Goal: Task Accomplishment & Management: Complete application form

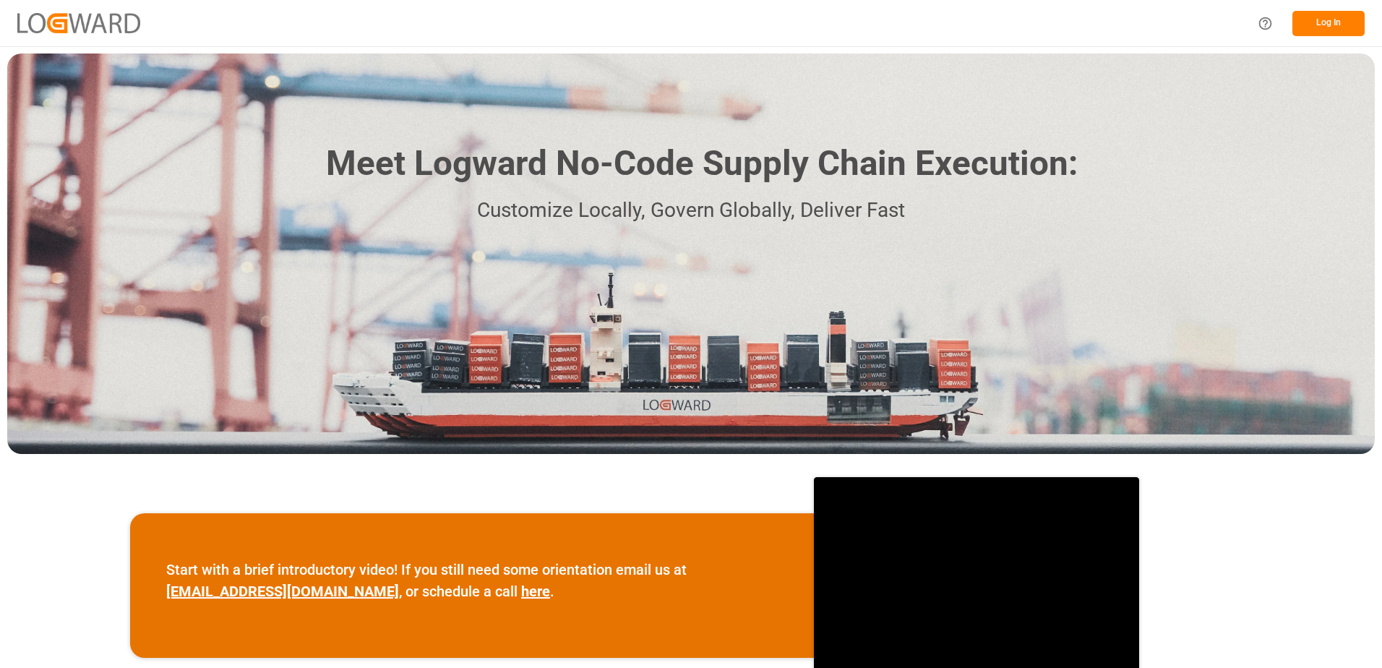
click at [1351, 24] on button "Log In" at bounding box center [1328, 23] width 72 height 25
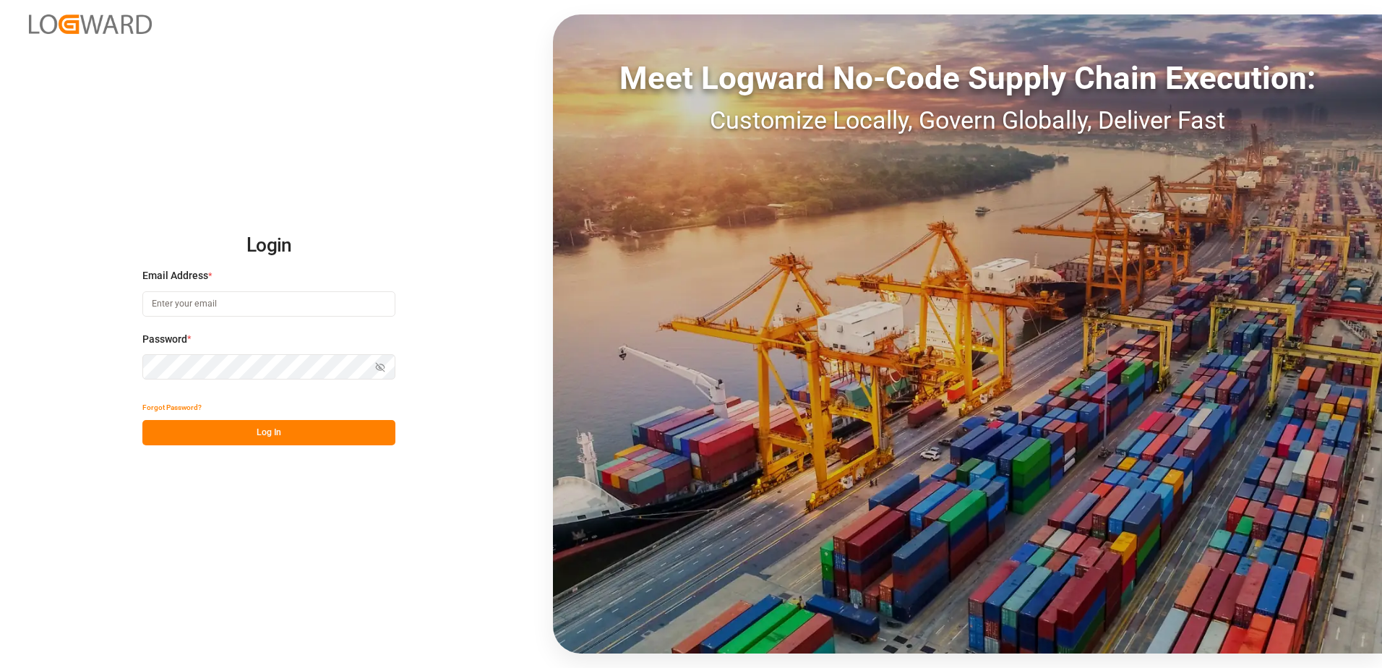
type input "[PERSON_NAME][EMAIL_ADDRESS][PERSON_NAME][DOMAIN_NAME]"
click at [299, 429] on button "Log In" at bounding box center [268, 432] width 253 height 25
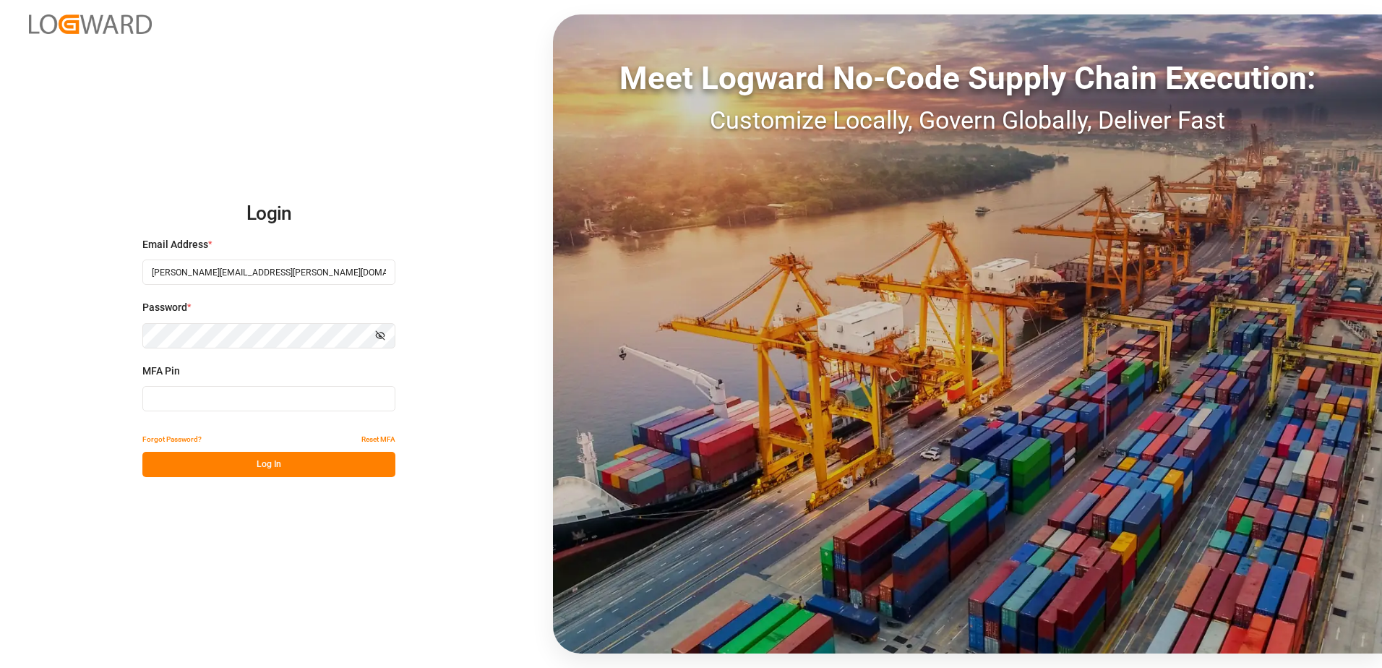
click at [288, 392] on input at bounding box center [268, 398] width 253 height 25
type input "F"
type input "893344"
click at [279, 473] on button "Log In" at bounding box center [268, 464] width 253 height 25
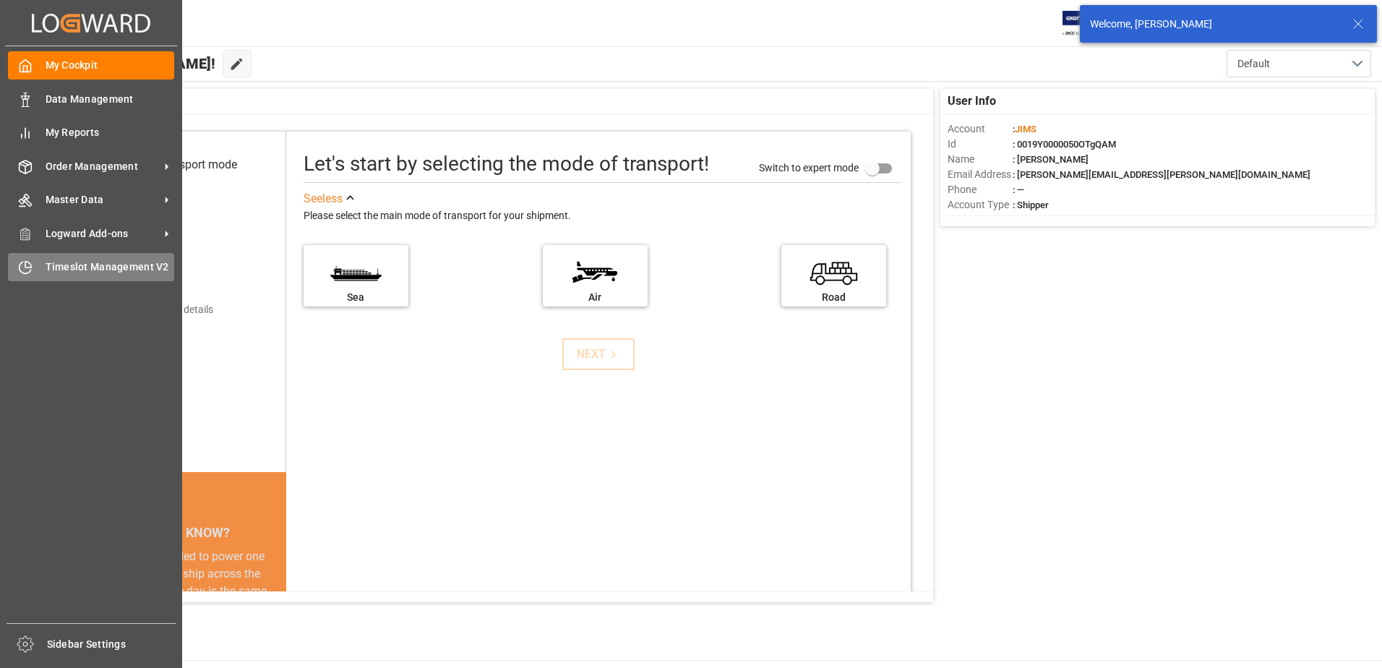
click at [38, 278] on div "Timeslot Management V2 Timeslot Management V2" at bounding box center [91, 267] width 166 height 28
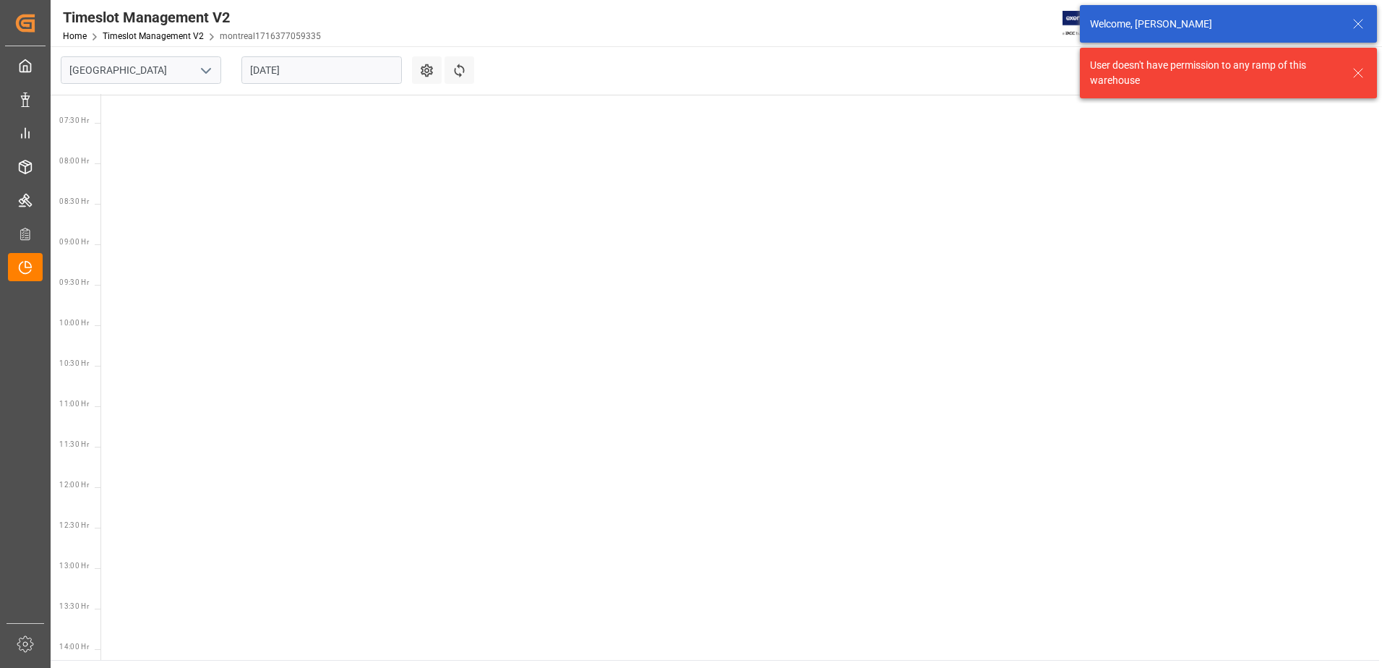
scroll to position [588, 0]
click at [202, 64] on icon "open menu" at bounding box center [205, 70] width 17 height 17
click at [141, 119] on div "Southaven" at bounding box center [140, 135] width 159 height 33
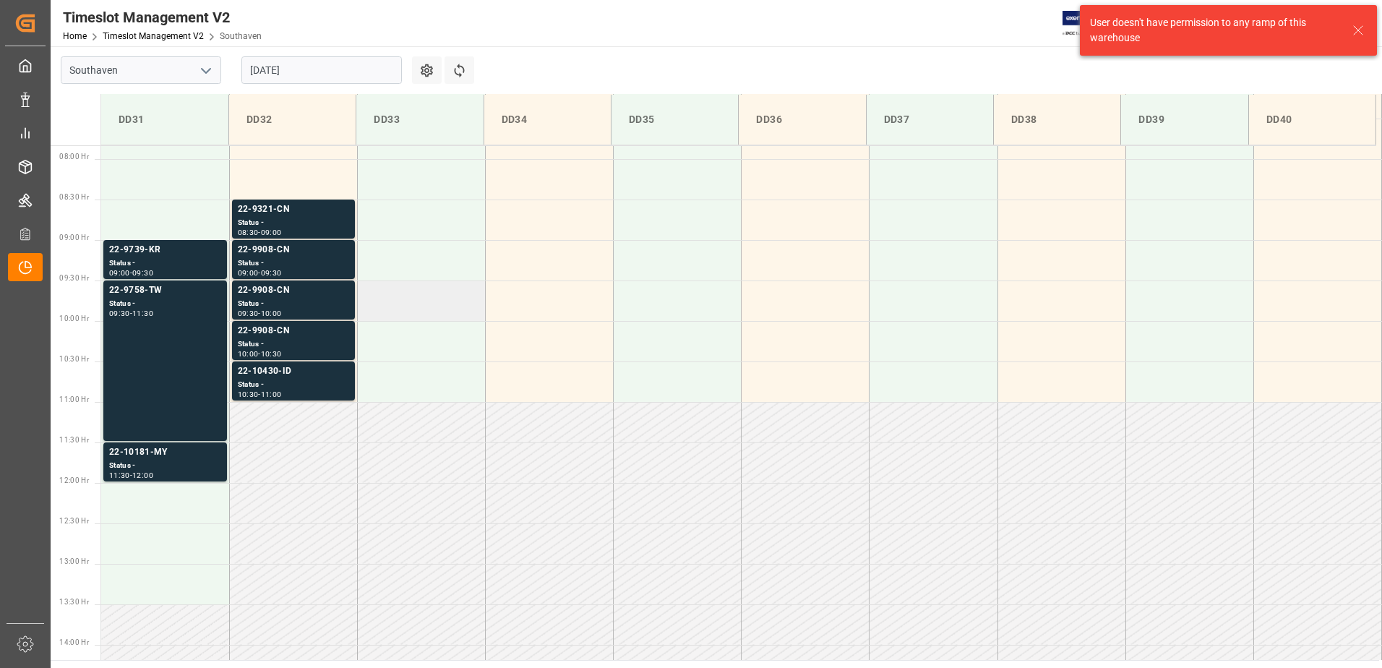
scroll to position [638, 0]
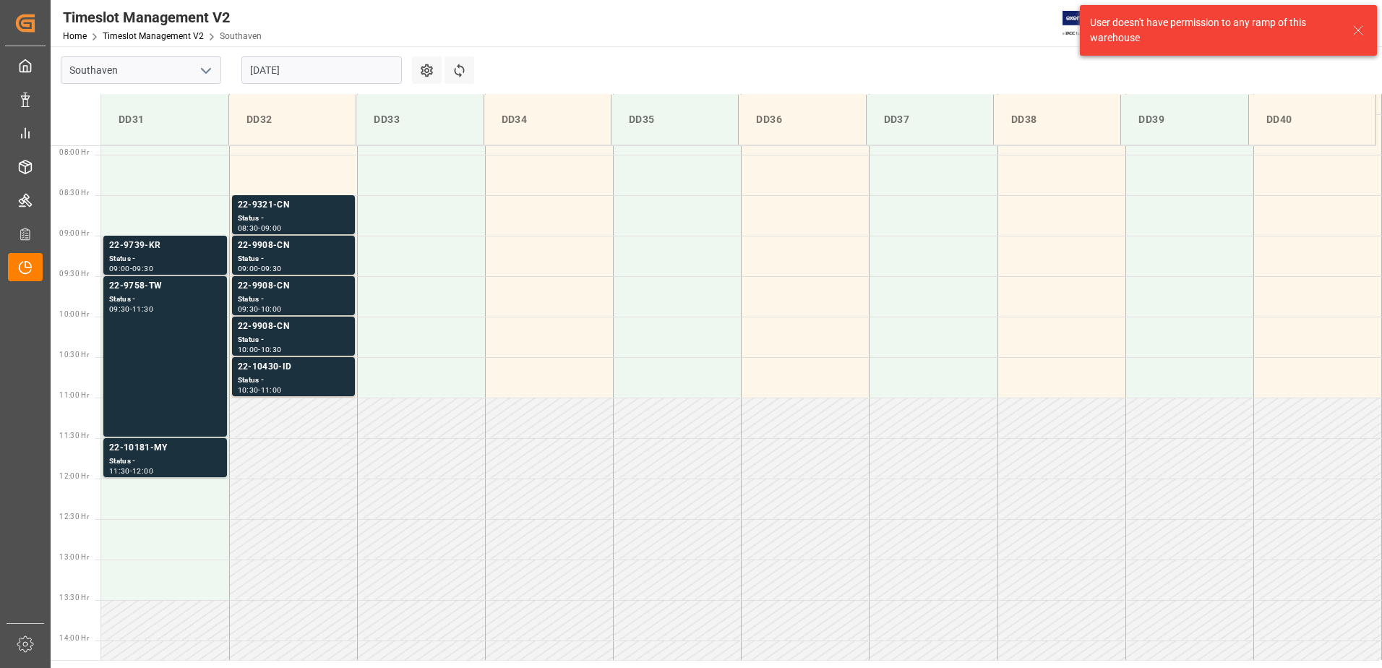
click at [165, 260] on div "Status -" at bounding box center [165, 259] width 112 height 12
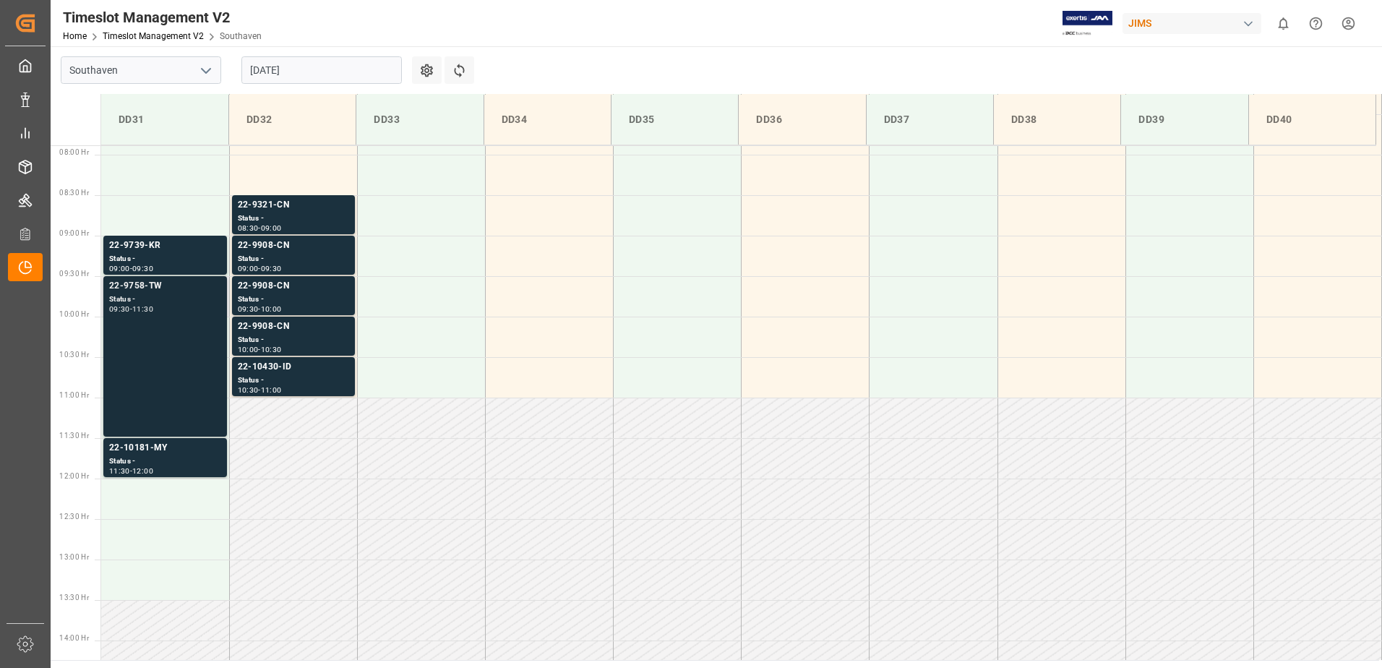
click at [163, 324] on div "22-9758-TW Status - 09:30 - 11:30" at bounding box center [165, 356] width 112 height 155
click at [165, 460] on div "Status -" at bounding box center [165, 461] width 112 height 12
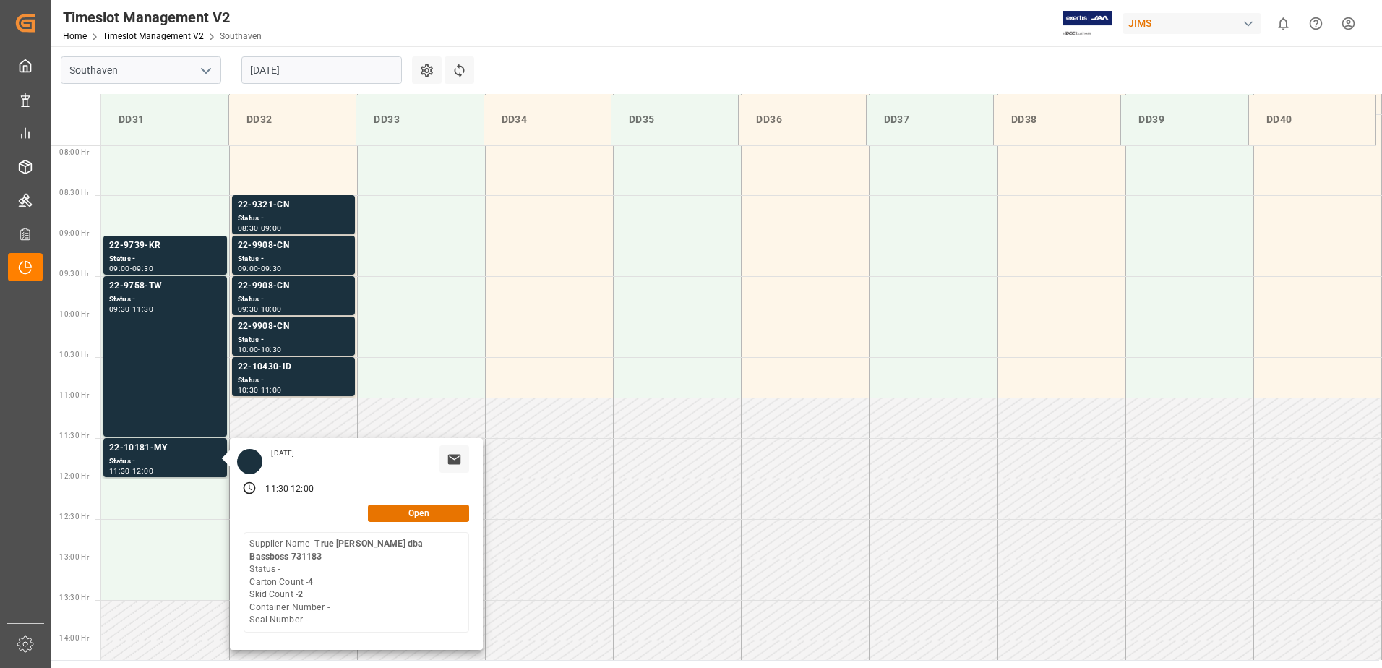
click at [627, 68] on main "Southaven [DATE] Settings Refresh Time Slots DD31 DD32 DD33 DD34 DD35 DD36 DD37…" at bounding box center [715, 353] width 1328 height 614
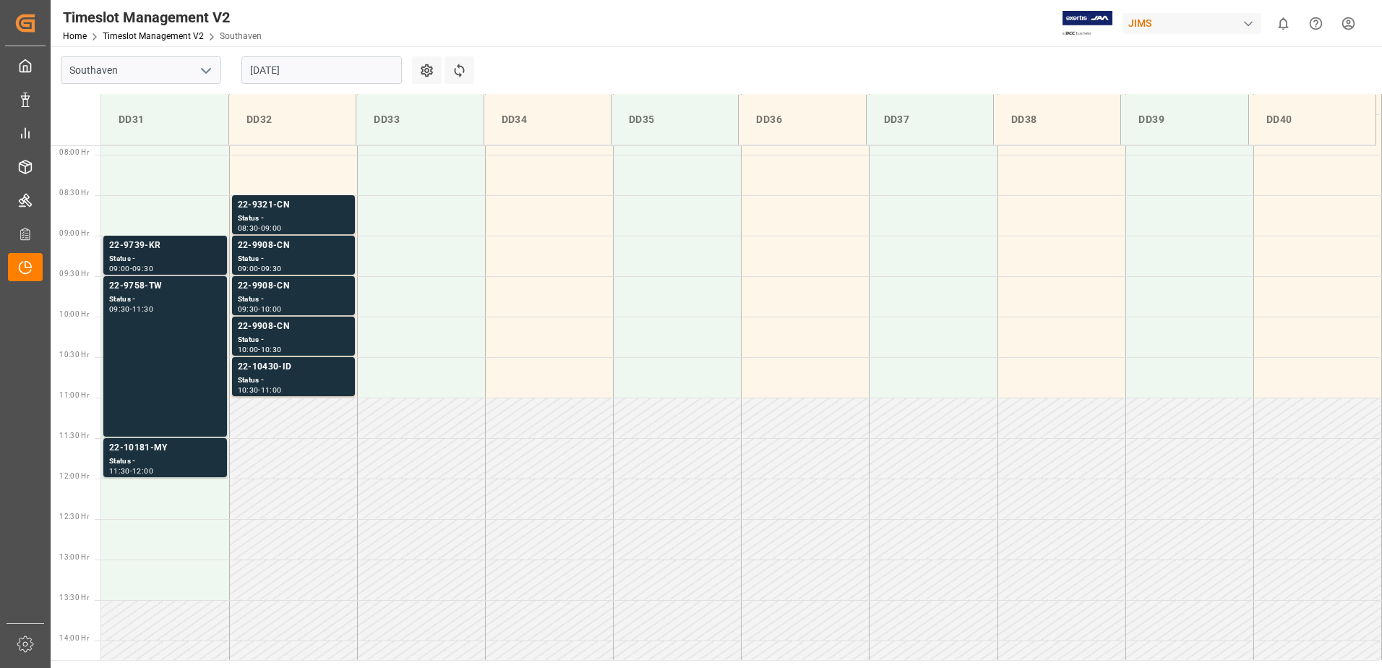
click at [160, 254] on div "Status -" at bounding box center [165, 259] width 112 height 12
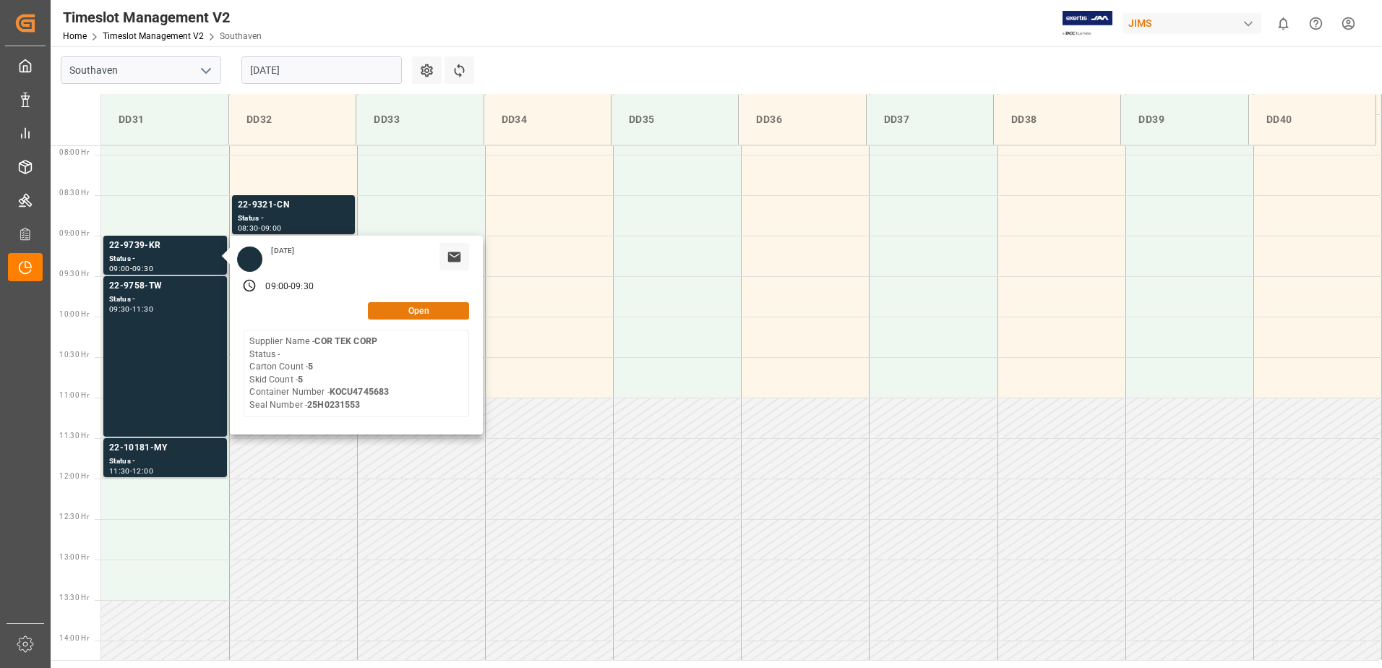
click at [435, 308] on button "Open" at bounding box center [418, 310] width 101 height 17
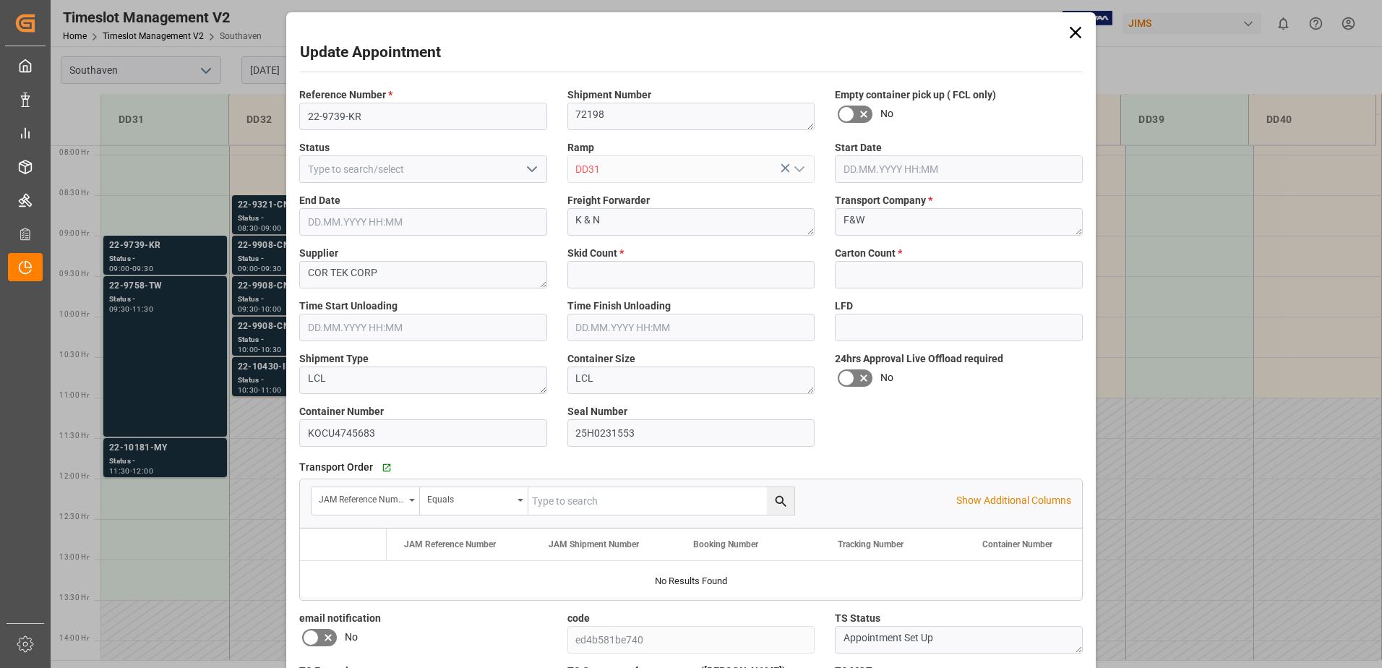
type input "5"
type input "[DATE] 09:00"
type input "[DATE] 09:30"
type input "[DATE] 20:05"
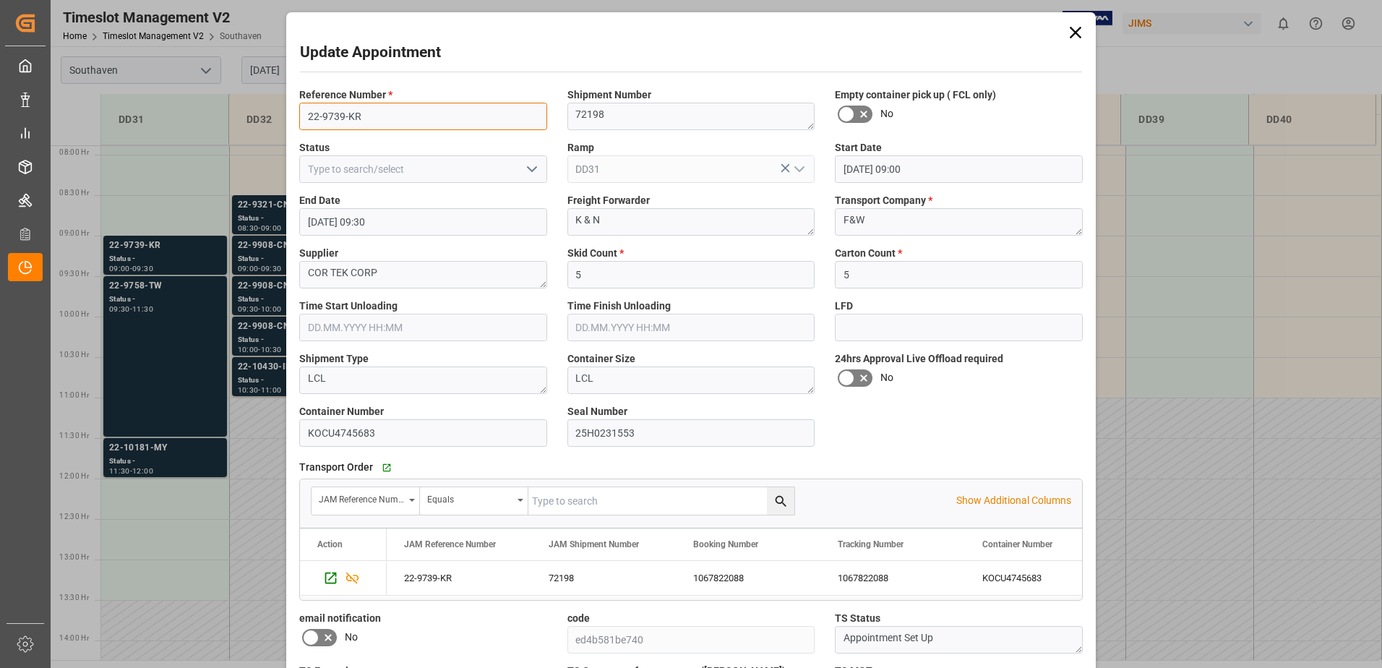
click at [385, 103] on input "22-9739-KR" at bounding box center [423, 116] width 248 height 27
click at [178, 309] on div "Update Appointment Reference Number * 22-9739-KR Shipment Number 72198 Empty co…" at bounding box center [691, 334] width 1382 height 668
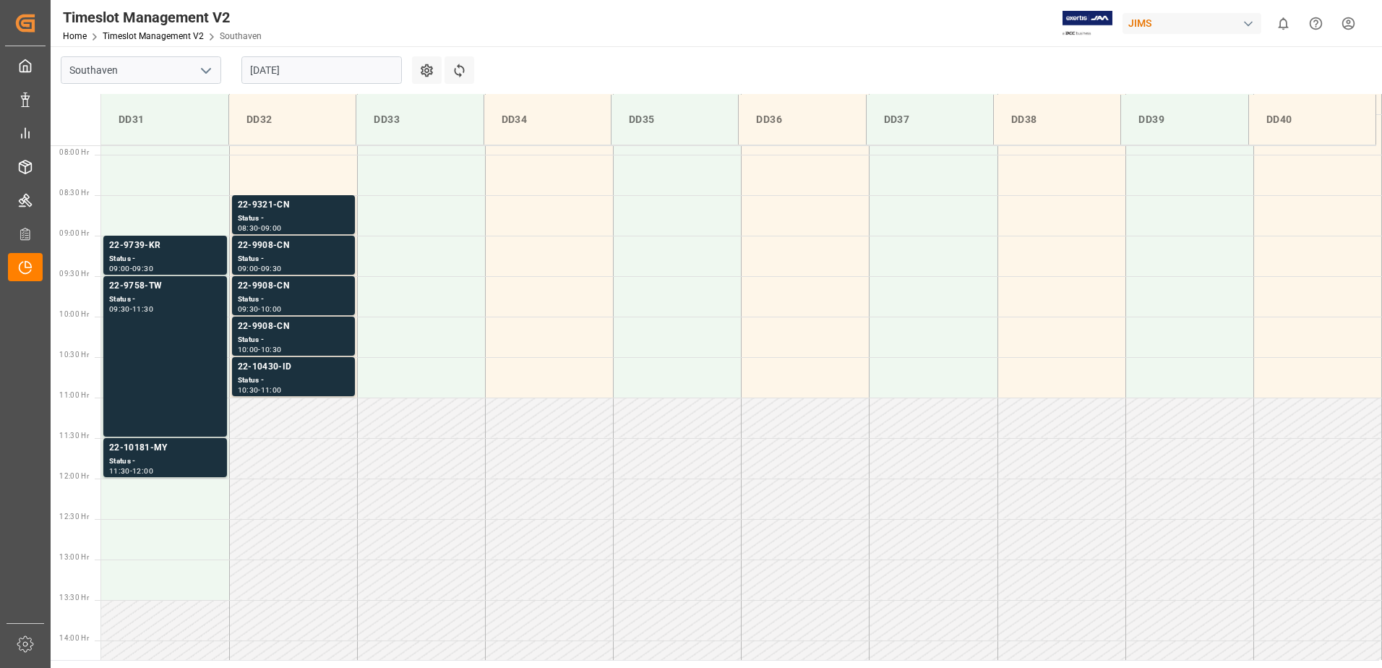
click at [177, 342] on div "22-9758-TW Status - 09:30 - 11:30" at bounding box center [165, 356] width 112 height 155
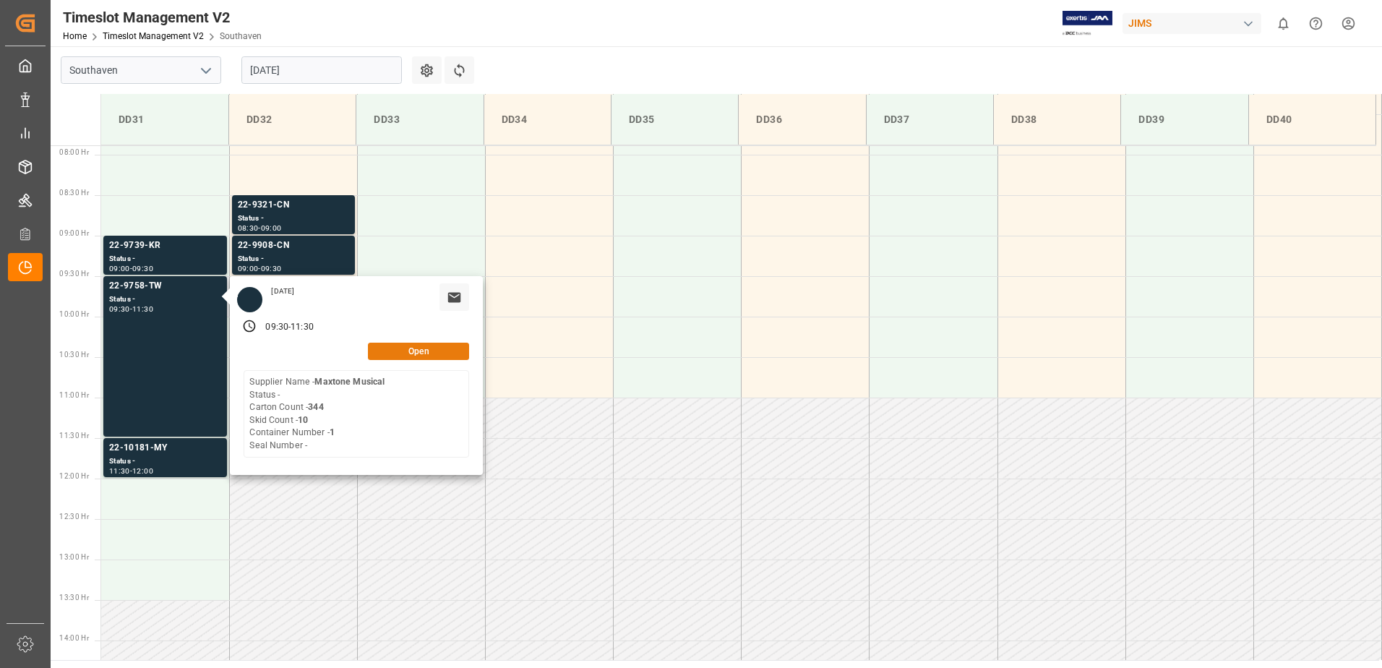
click at [410, 353] on button "Open" at bounding box center [418, 351] width 101 height 17
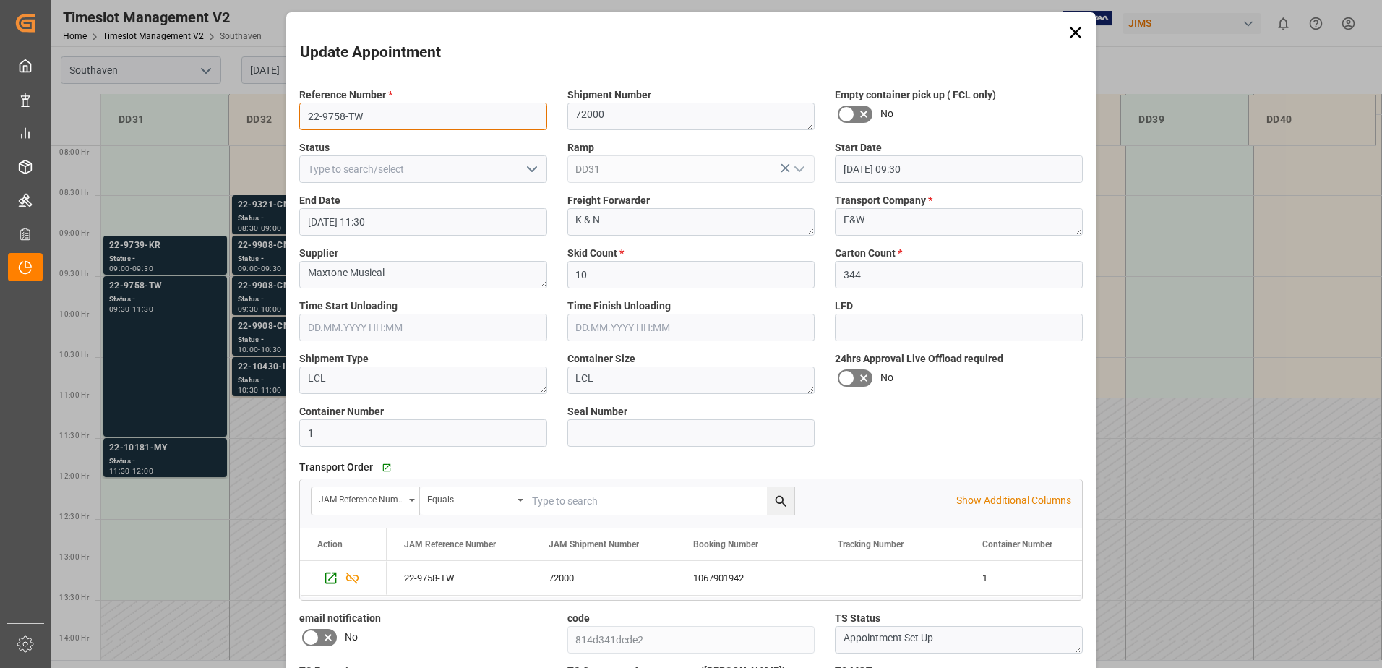
click at [391, 119] on input "22-9758-TW" at bounding box center [423, 116] width 248 height 27
click at [178, 359] on div "Update Appointment Reference Number * 22-9758-TW Shipment Number 72000 Empty co…" at bounding box center [691, 334] width 1382 height 668
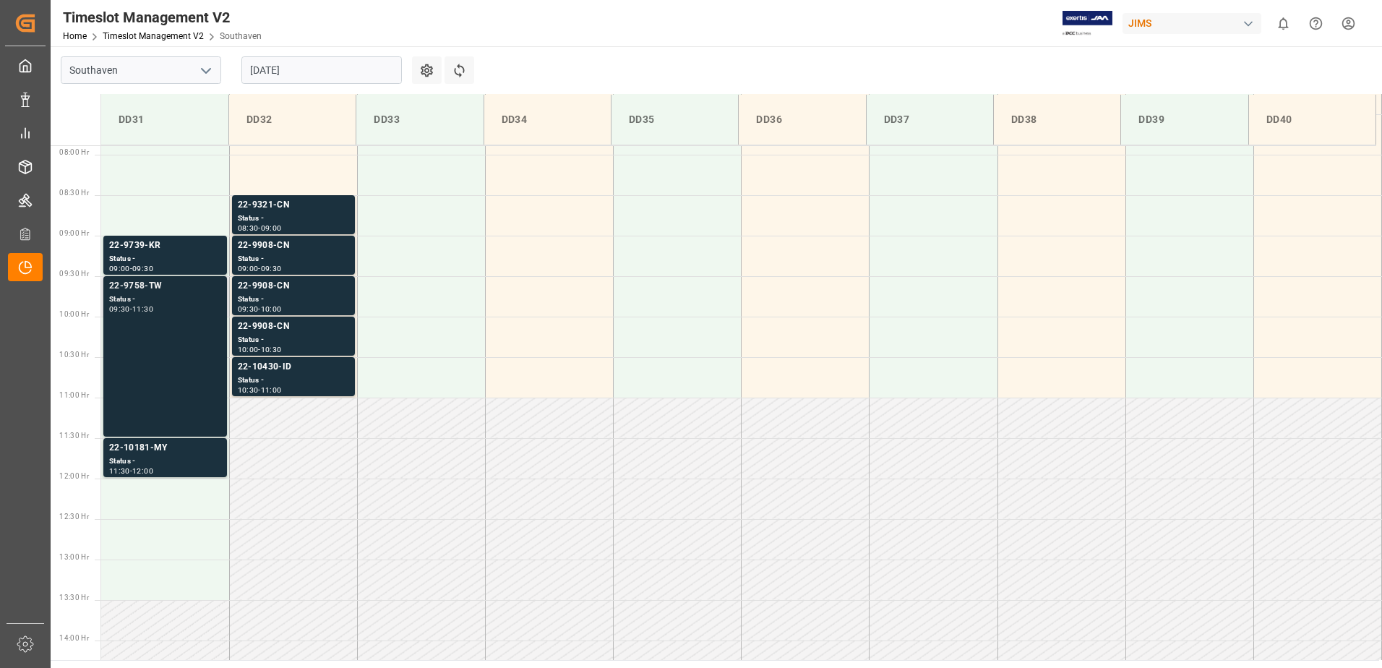
click at [160, 413] on div "22-9758-TW Status - 09:30 - 11:30" at bounding box center [165, 356] width 112 height 155
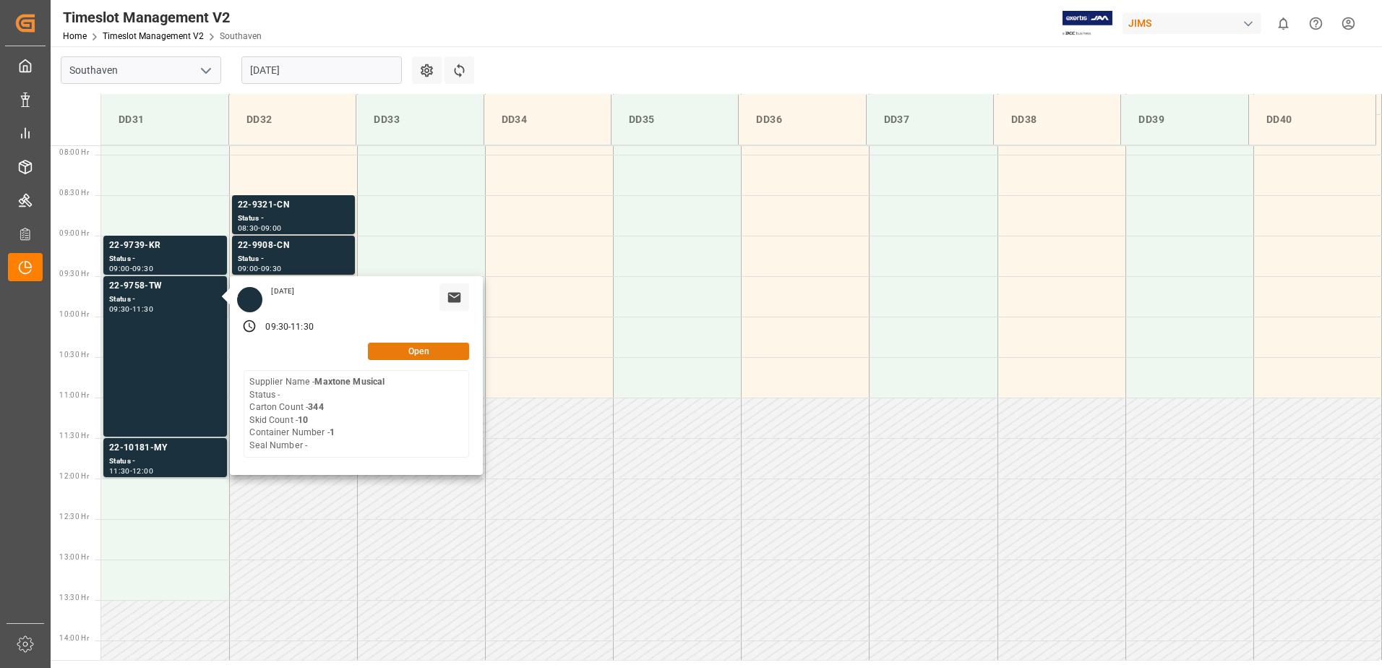
click at [410, 351] on button "Open" at bounding box center [418, 351] width 101 height 17
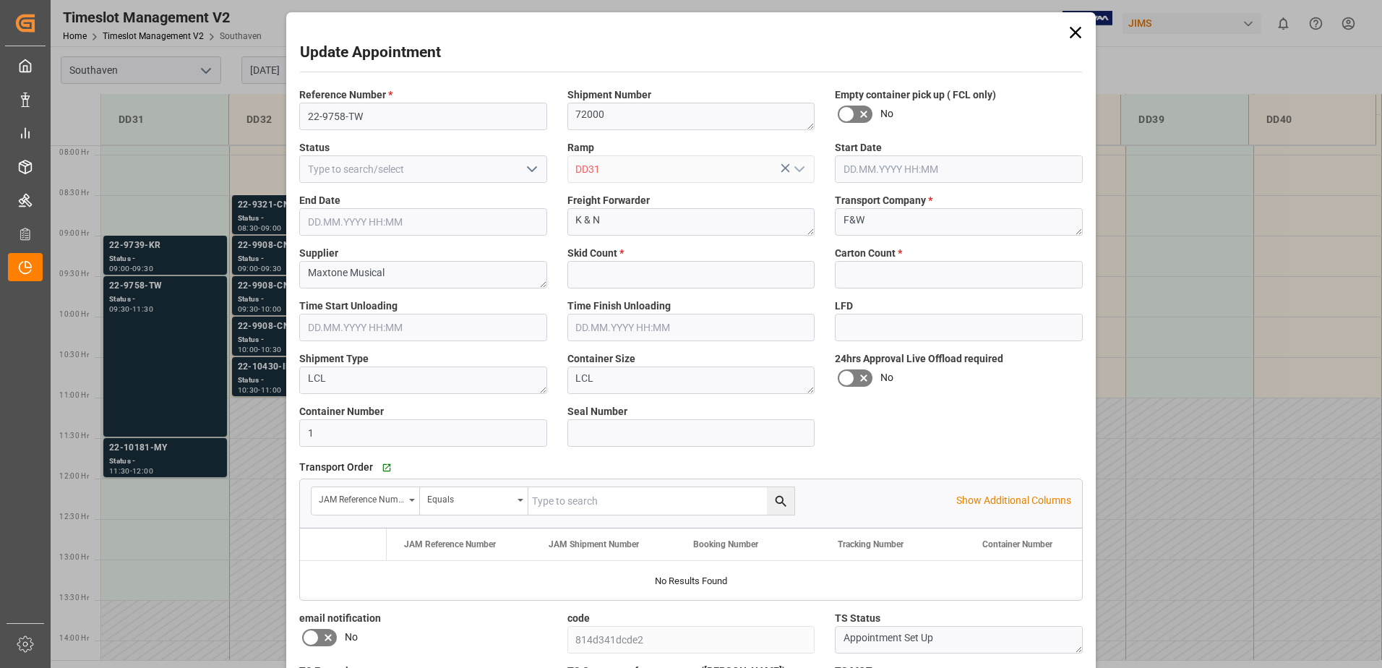
type input "10"
type input "344"
type input "[DATE] 09:30"
type input "[DATE] 11:30"
type input "[DATE] 20:06"
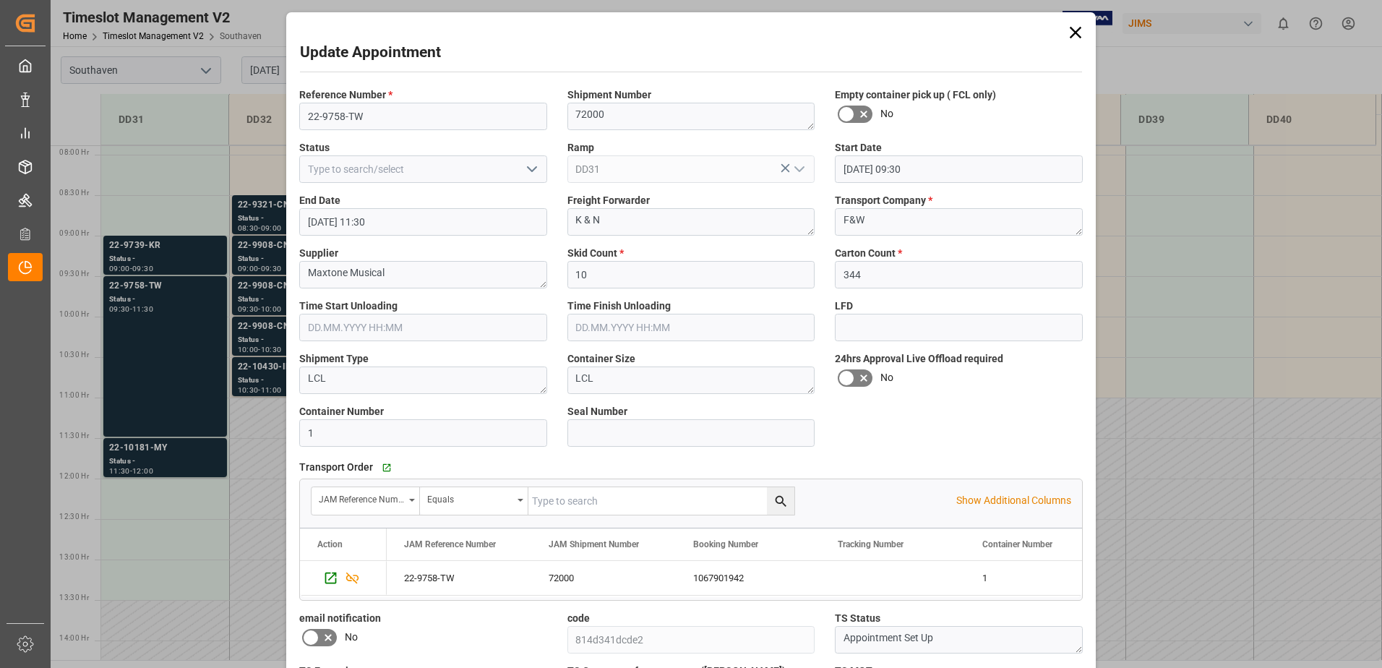
click at [142, 449] on div "Update Appointment Reference Number * 22-9758-TW Shipment Number 72000 Empty co…" at bounding box center [691, 334] width 1382 height 668
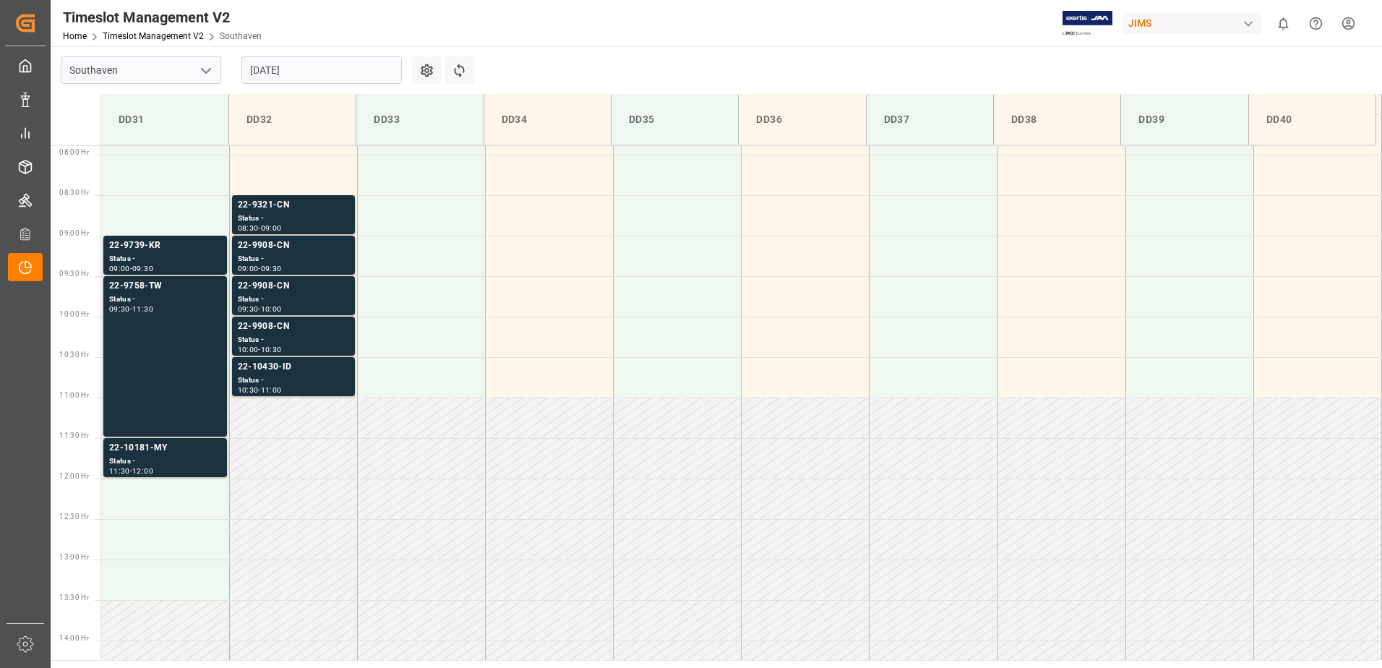
click at [147, 453] on div "22-10181-MY" at bounding box center [165, 448] width 112 height 14
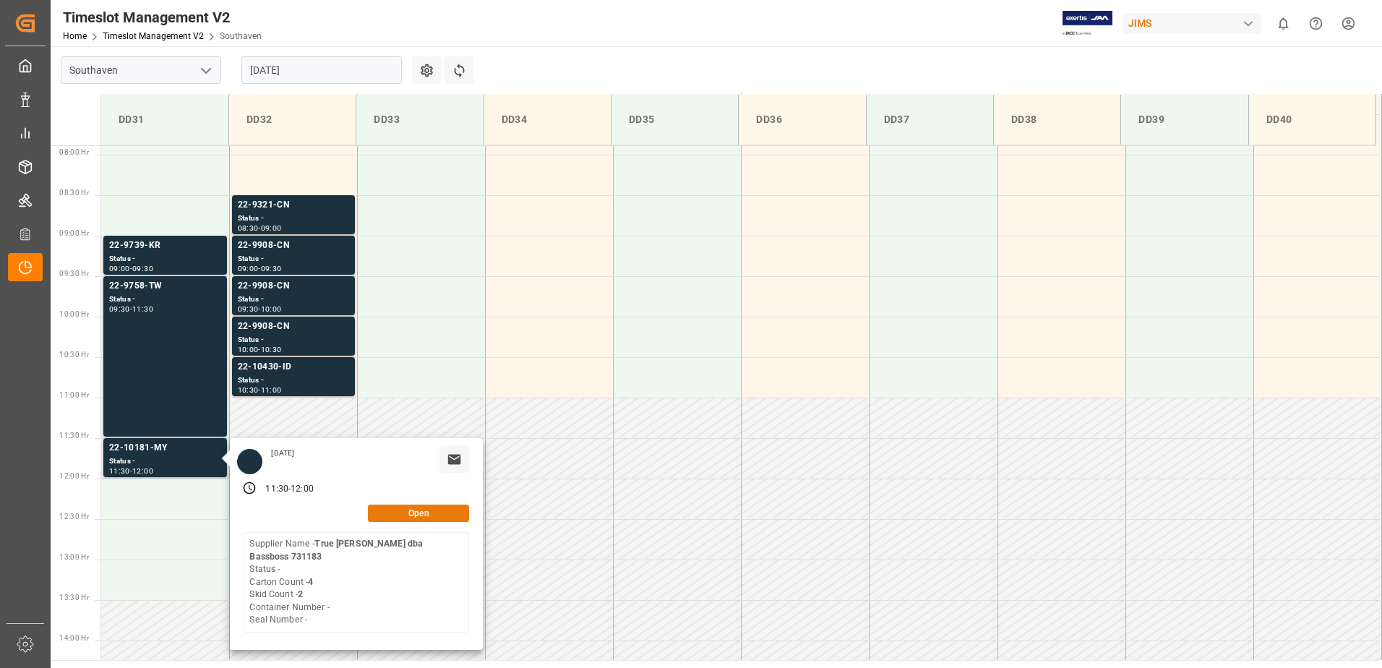
click at [421, 517] on button "Open" at bounding box center [418, 512] width 101 height 17
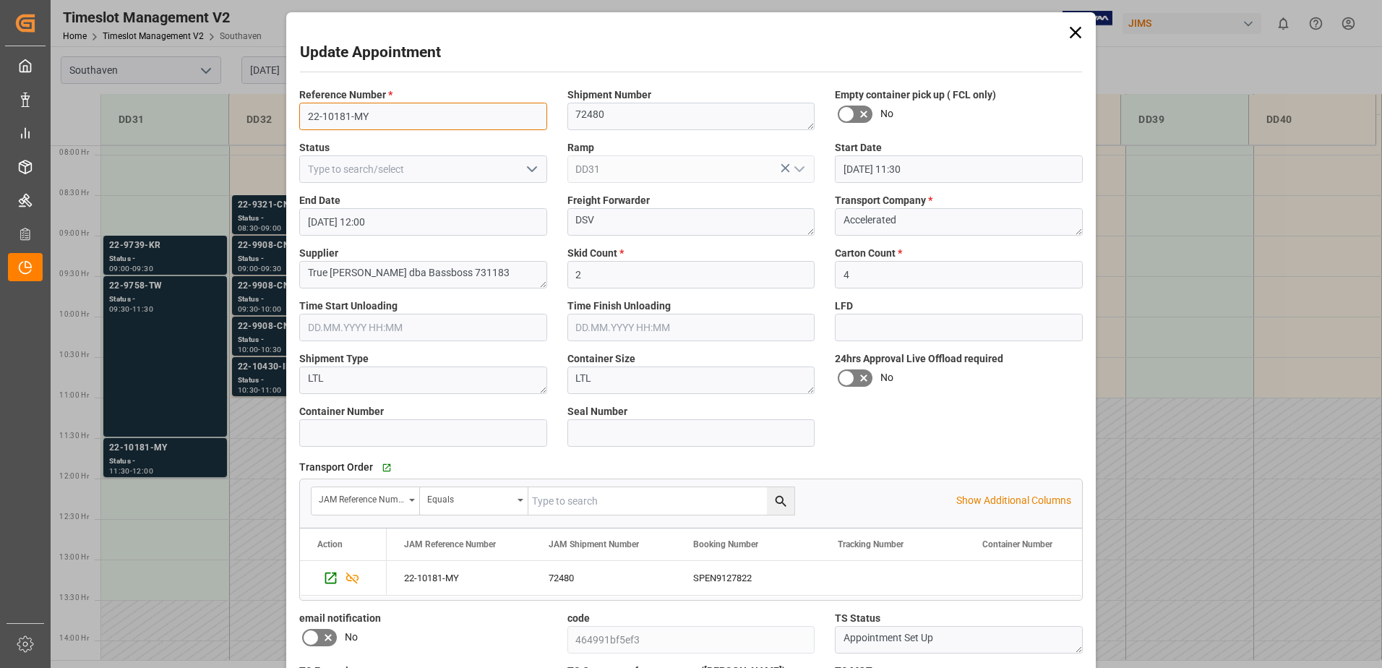
click at [379, 120] on input "22-10181-MY" at bounding box center [423, 116] width 248 height 27
click at [220, 283] on div "Update Appointment Reference Number * 22-10181-MY Shipment Number 72480 Empty c…" at bounding box center [691, 334] width 1382 height 668
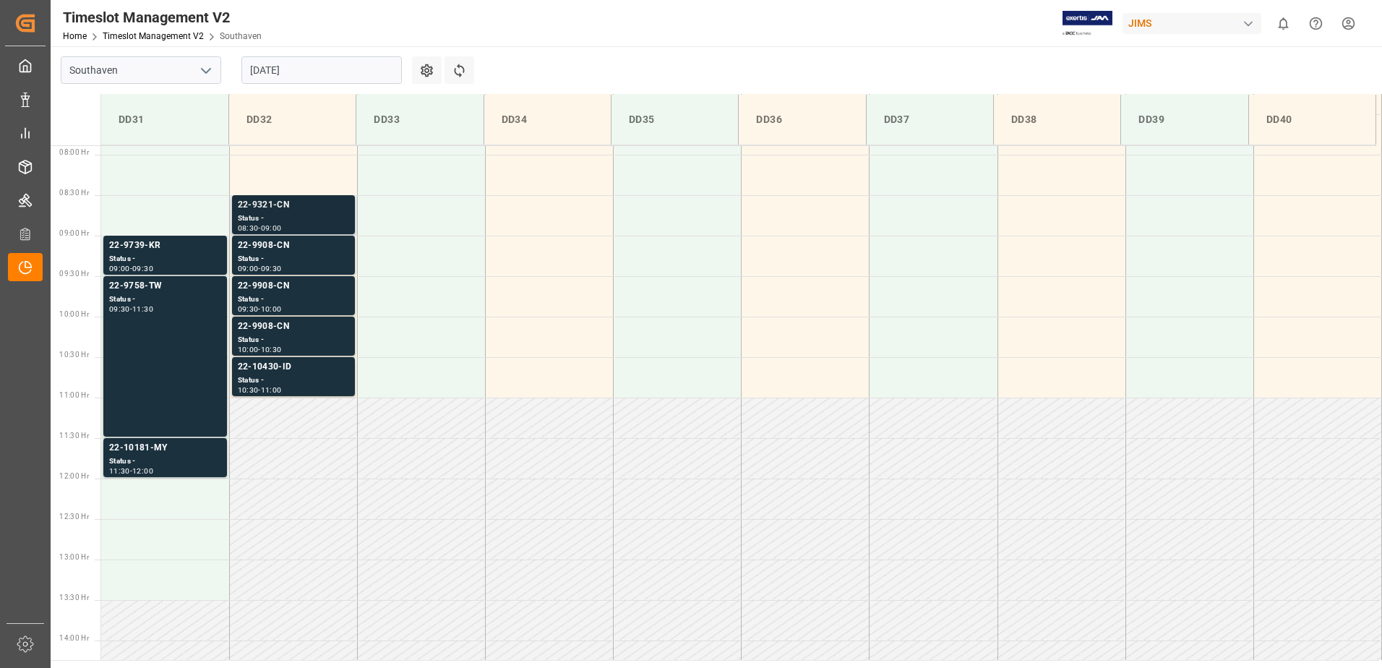
click at [277, 211] on div "22-9321-CN" at bounding box center [293, 205] width 111 height 14
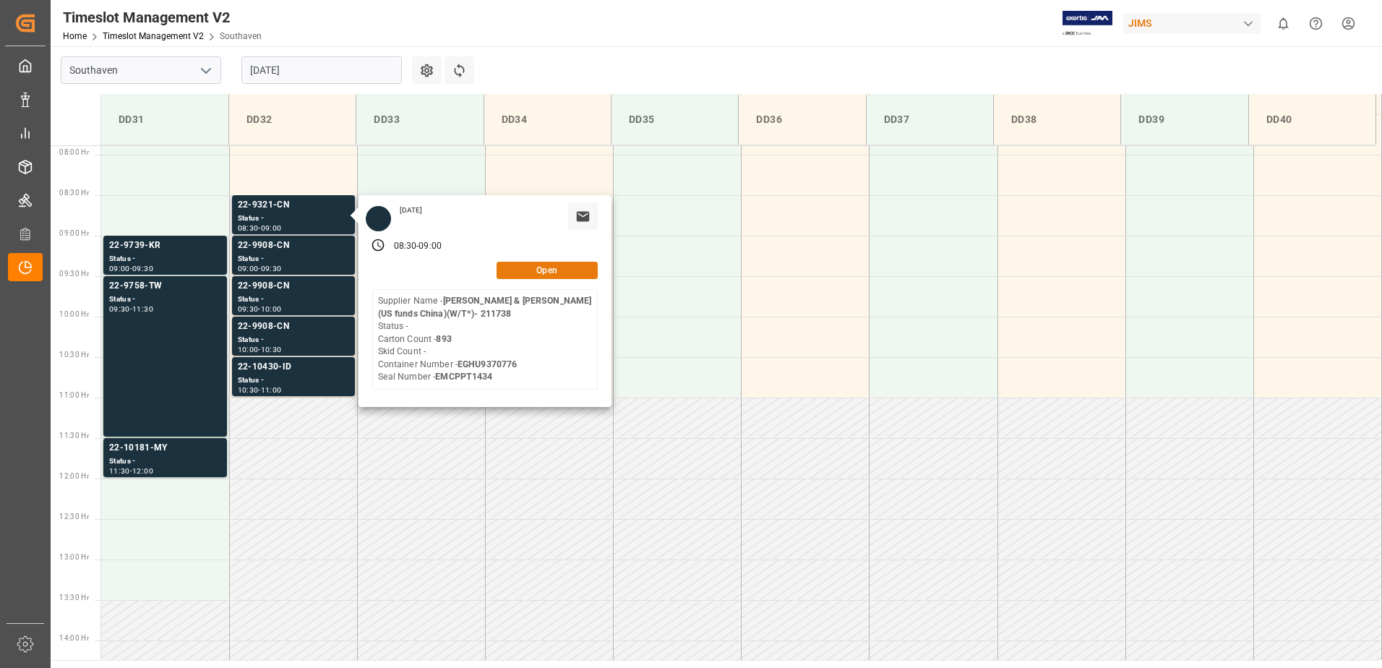
click at [561, 269] on button "Open" at bounding box center [546, 270] width 101 height 17
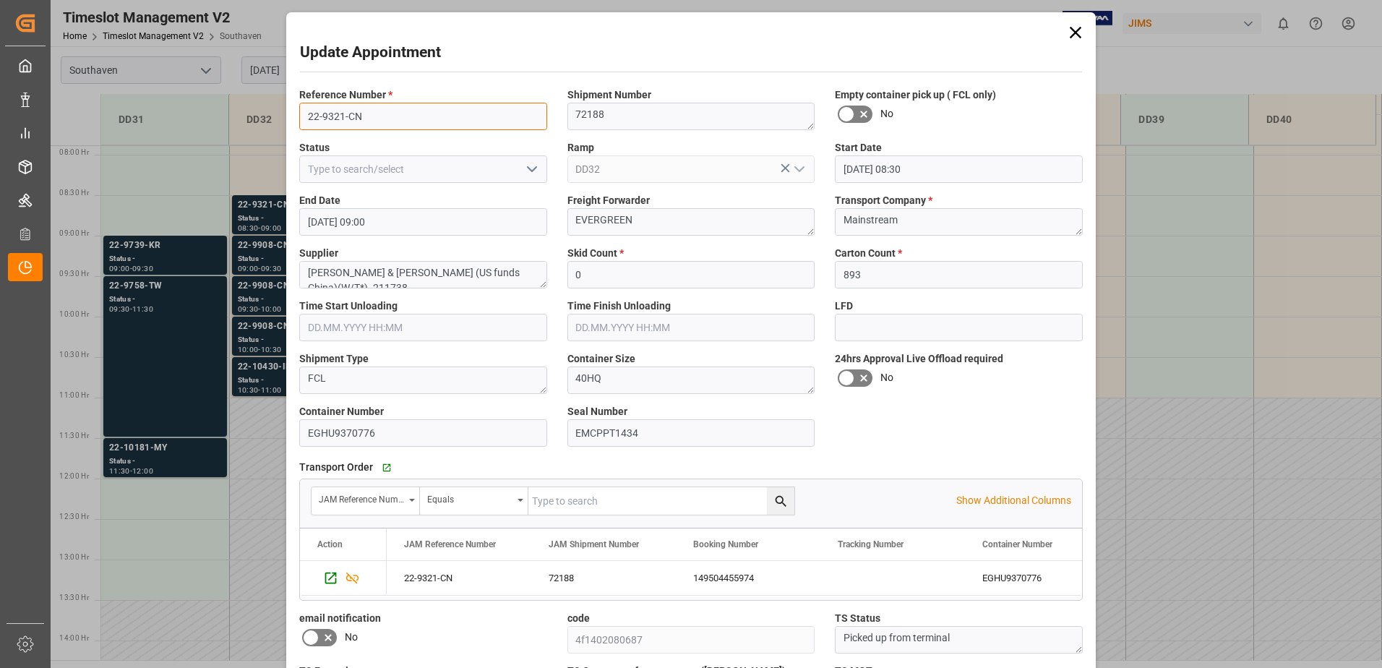
click at [362, 120] on input "22-9321-CN" at bounding box center [423, 116] width 248 height 27
click at [558, 580] on div "72188" at bounding box center [603, 578] width 145 height 34
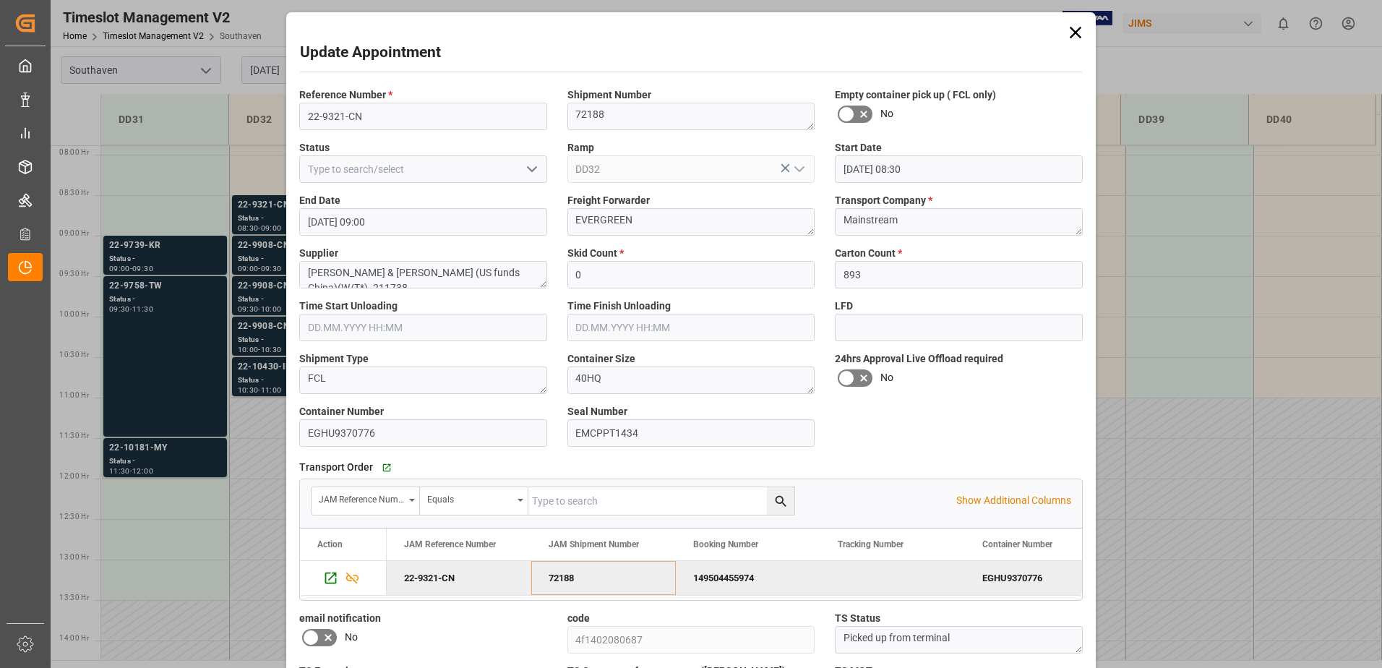
click at [243, 266] on div "Update Appointment Reference Number * 22-9321-CN Shipment Number 72188 Empty co…" at bounding box center [691, 334] width 1382 height 668
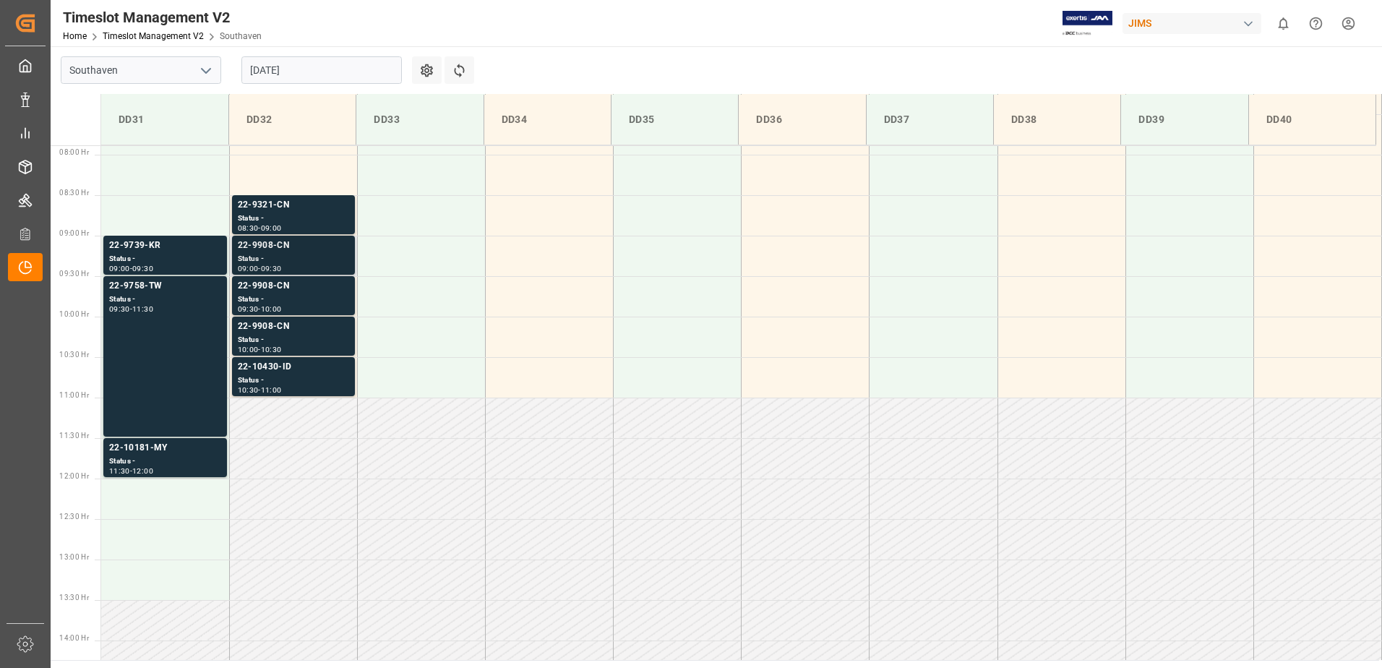
click at [261, 257] on div "Status -" at bounding box center [293, 259] width 111 height 12
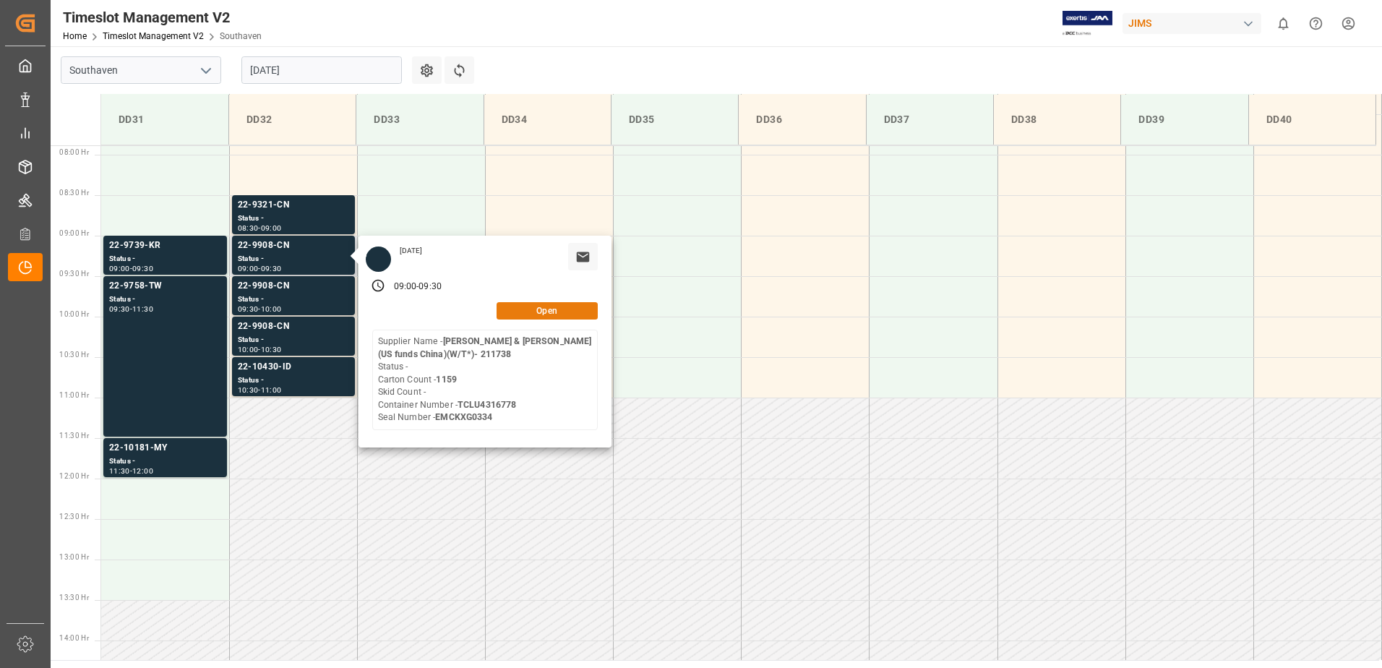
click at [533, 306] on button "Open" at bounding box center [546, 310] width 101 height 17
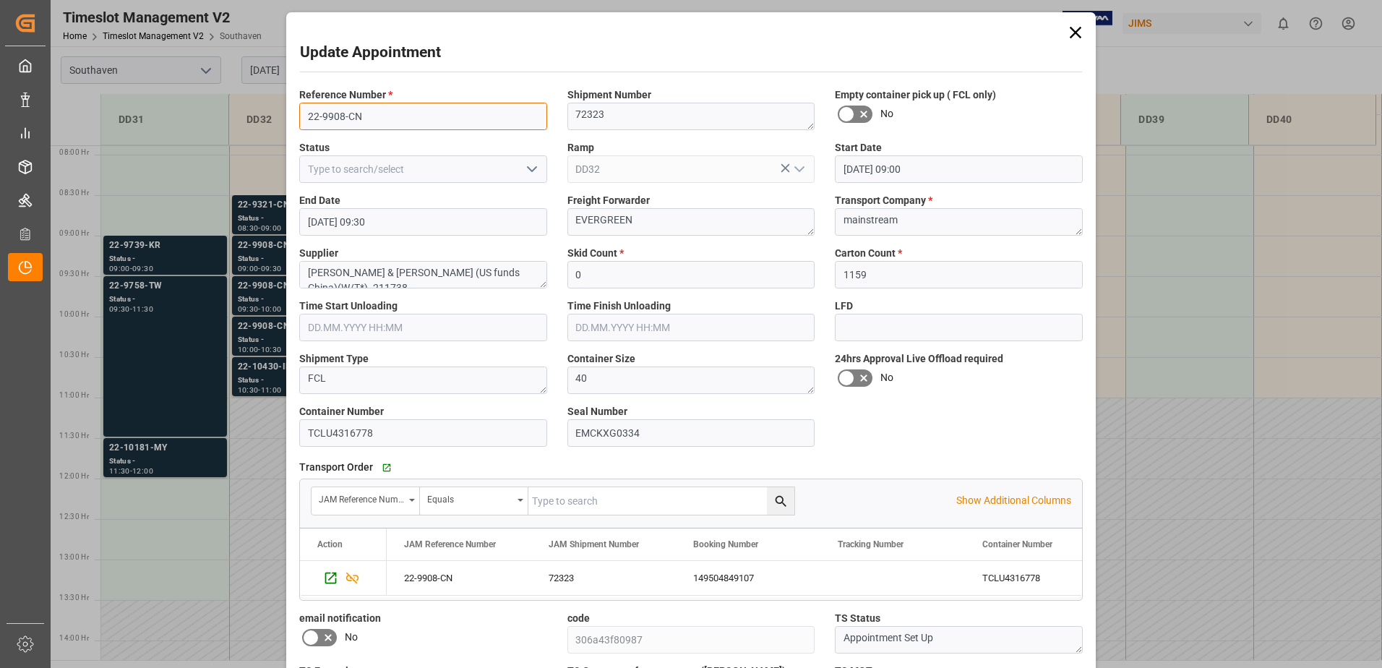
click at [427, 107] on input "22-9908-CN" at bounding box center [423, 116] width 248 height 27
click at [564, 579] on div "72323" at bounding box center [603, 578] width 145 height 34
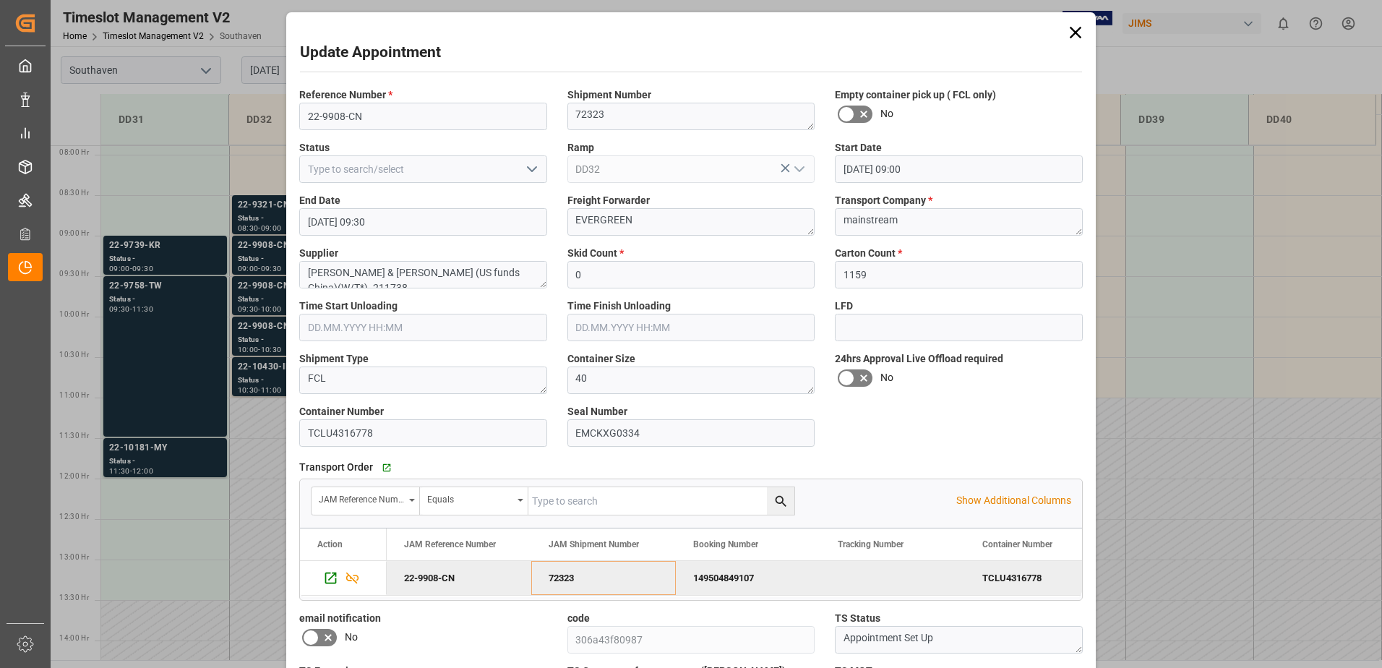
click at [251, 266] on div "Update Appointment Reference Number * 22-9908-CN Shipment Number 72323 Empty co…" at bounding box center [691, 334] width 1382 height 668
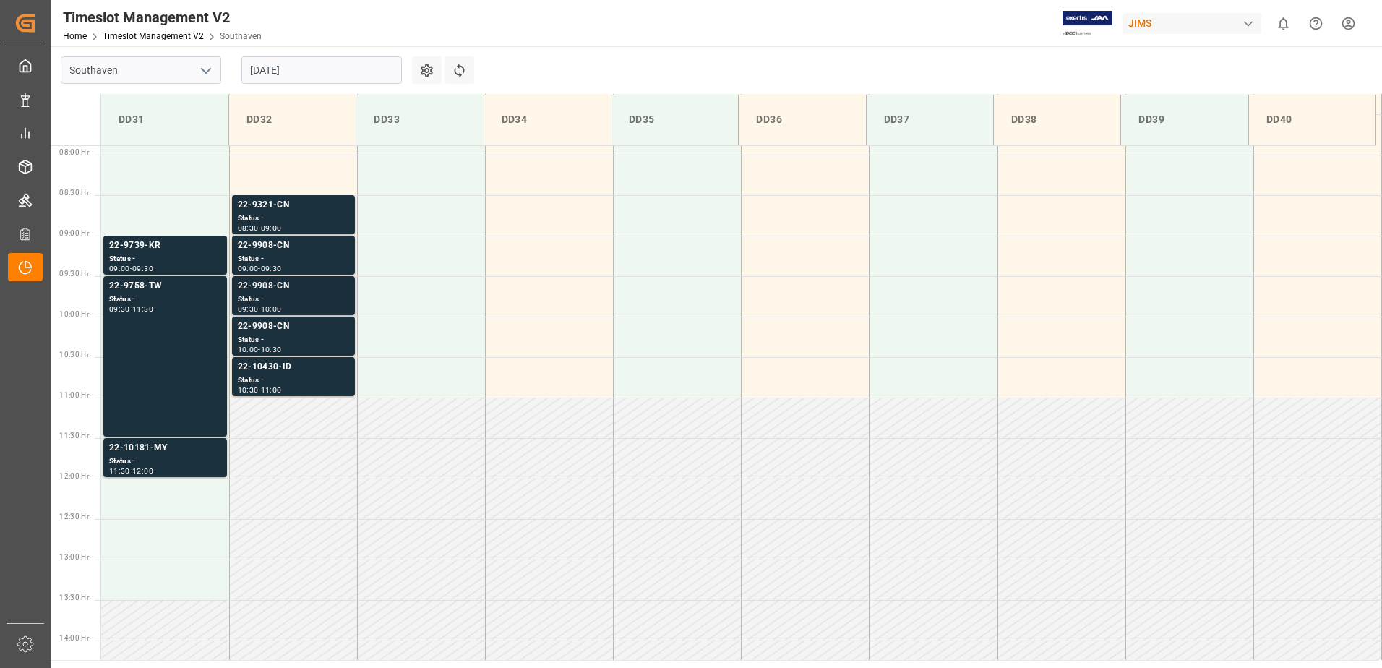
click at [253, 286] on div "22-9908-CN" at bounding box center [293, 286] width 111 height 14
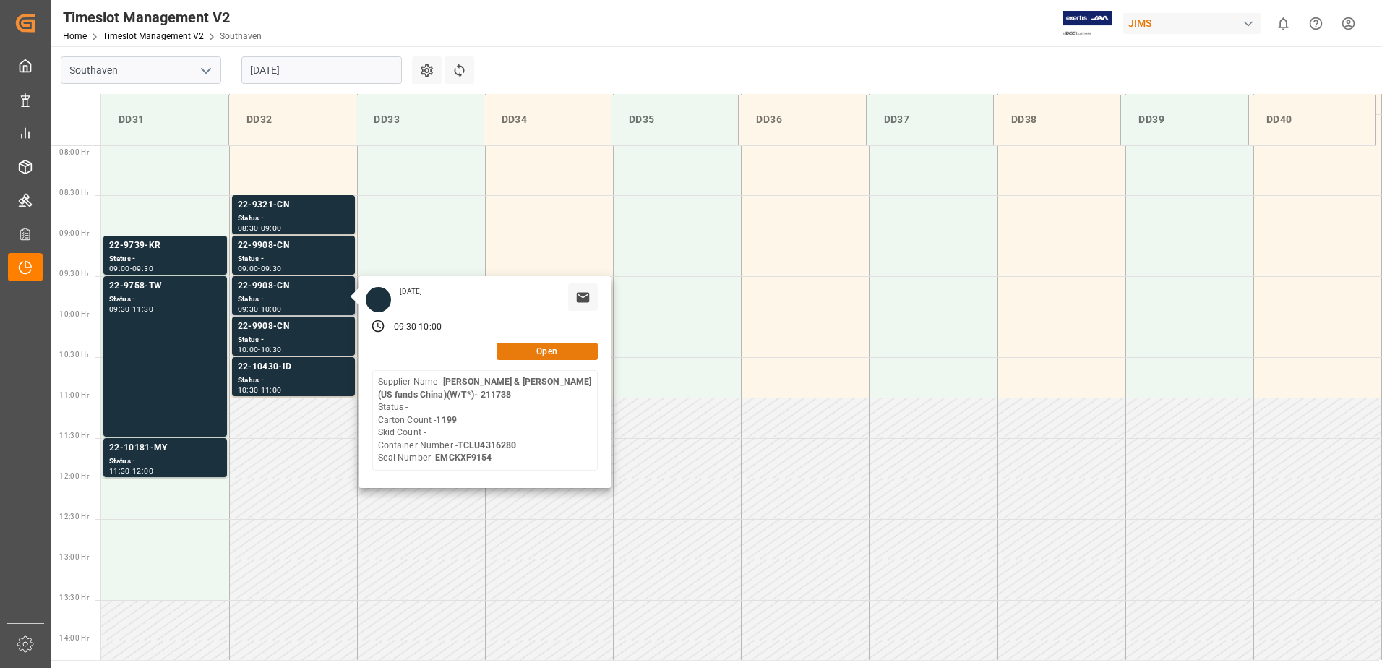
click at [529, 354] on button "Open" at bounding box center [546, 351] width 101 height 17
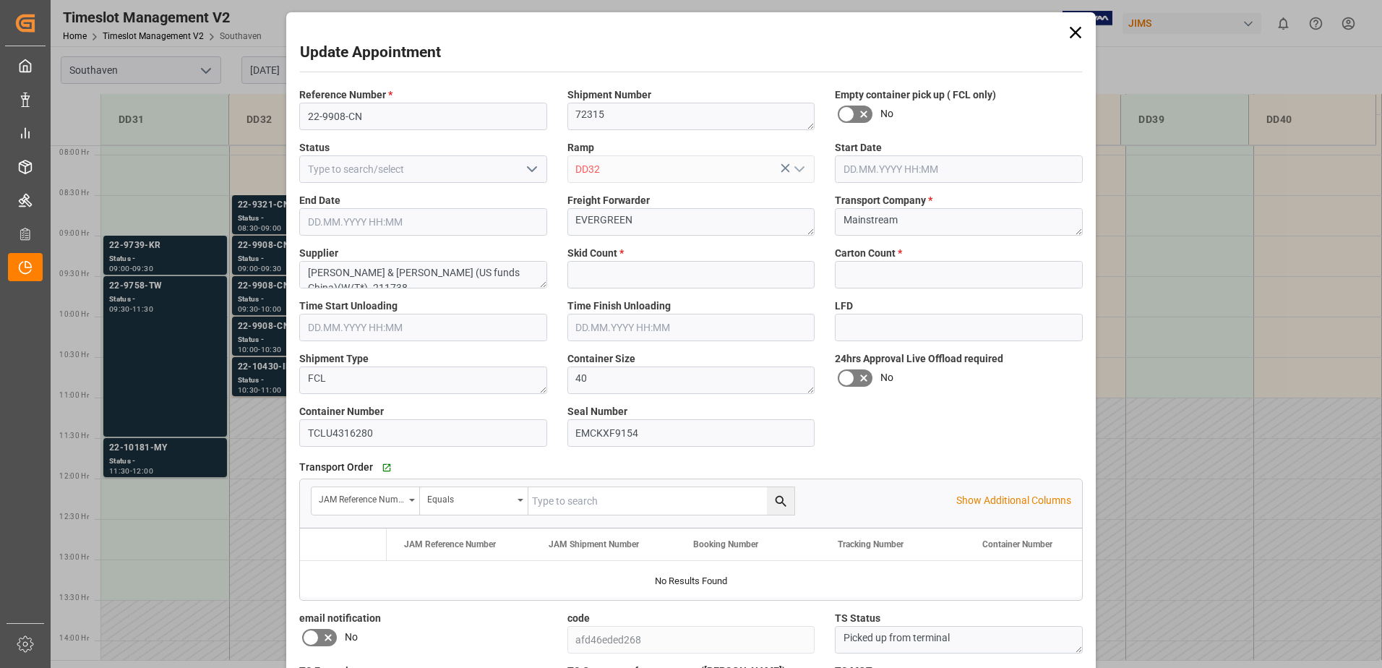
type input "[DATE] 09:30"
type input "[DATE] 10:00"
type input "0"
type input "1199"
type input "[DATE] 16:21"
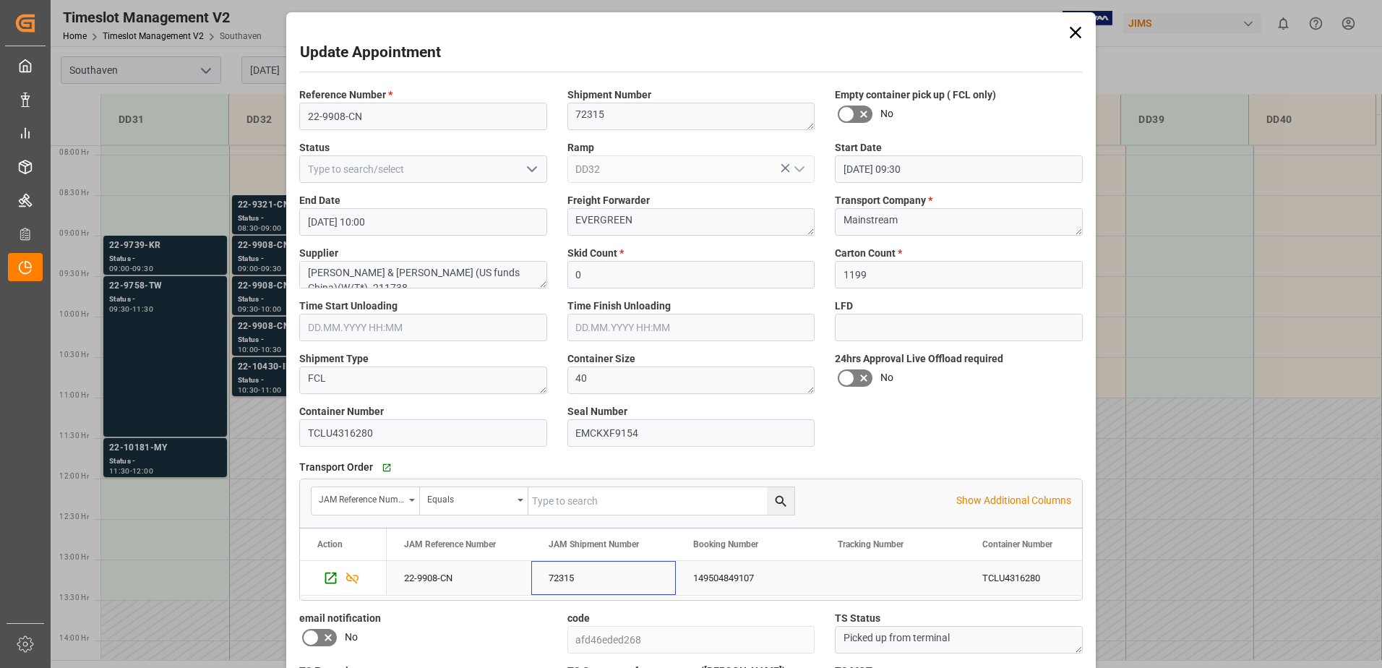
click at [552, 582] on div "72315" at bounding box center [603, 578] width 145 height 34
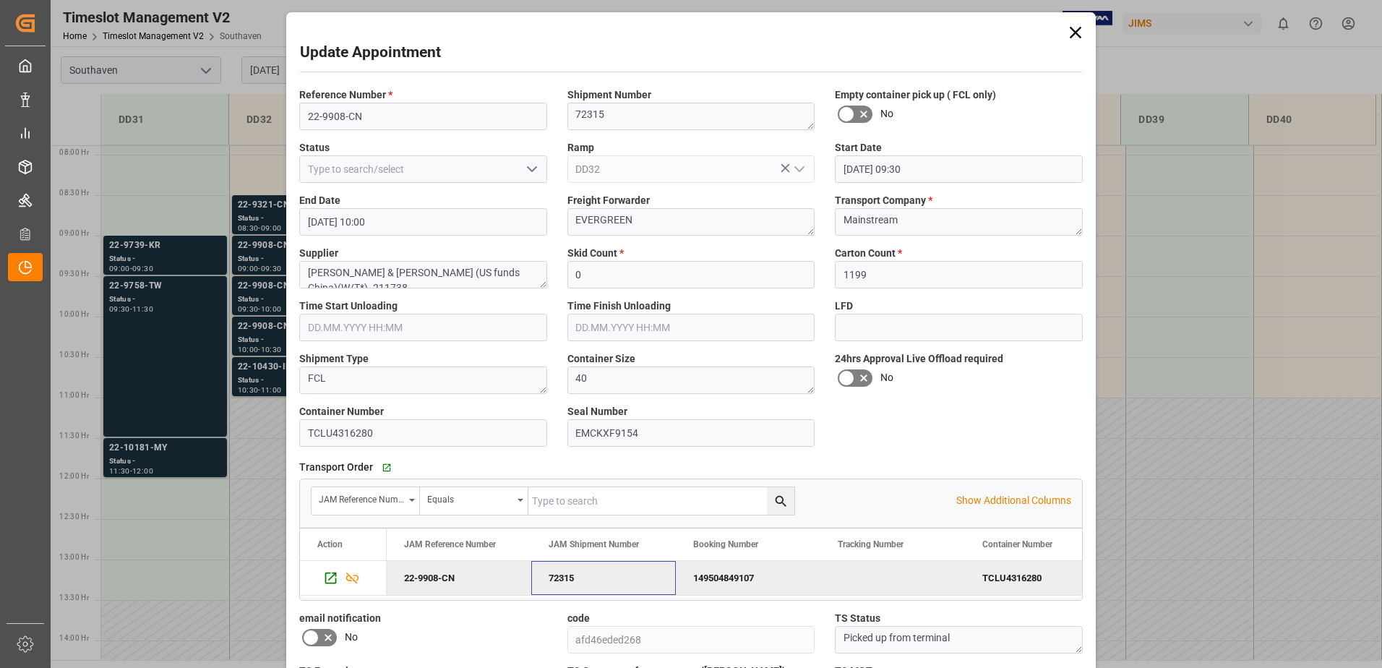
click at [257, 335] on div "Update Appointment Reference Number * 22-9908-CN Shipment Number 72315 Empty co…" at bounding box center [691, 334] width 1382 height 668
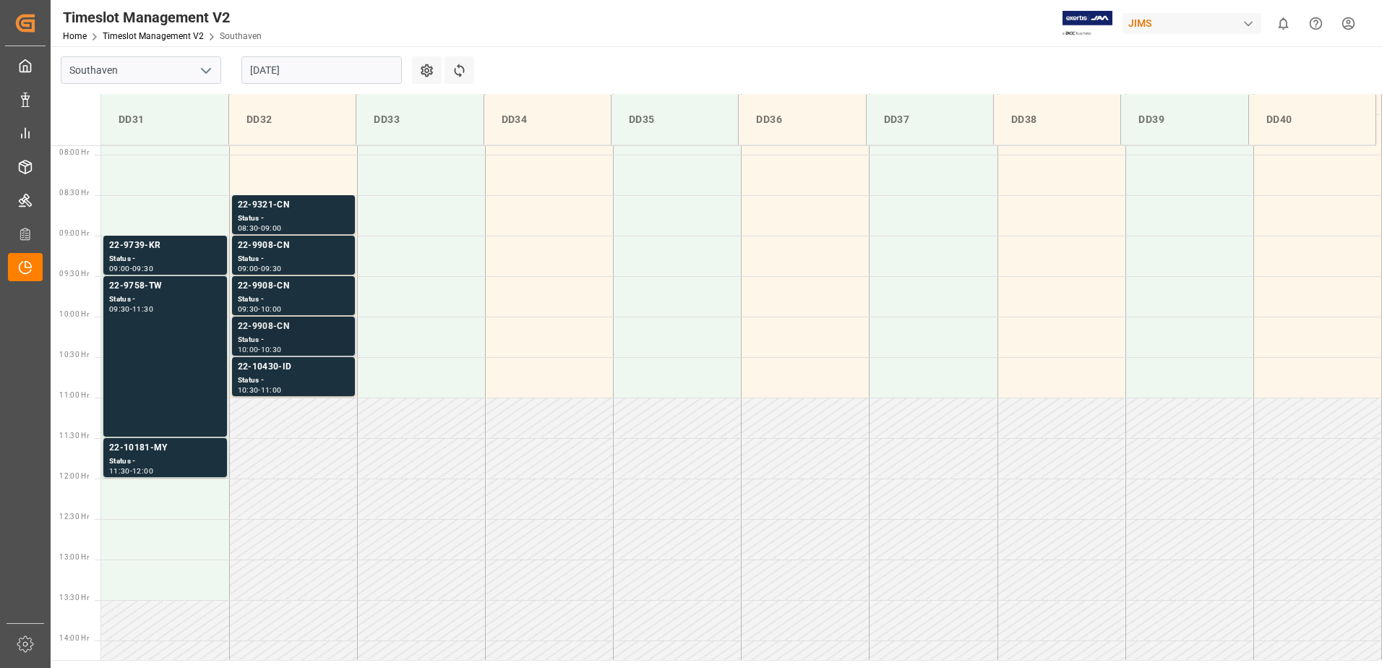
click at [262, 335] on div "Status -" at bounding box center [293, 340] width 111 height 12
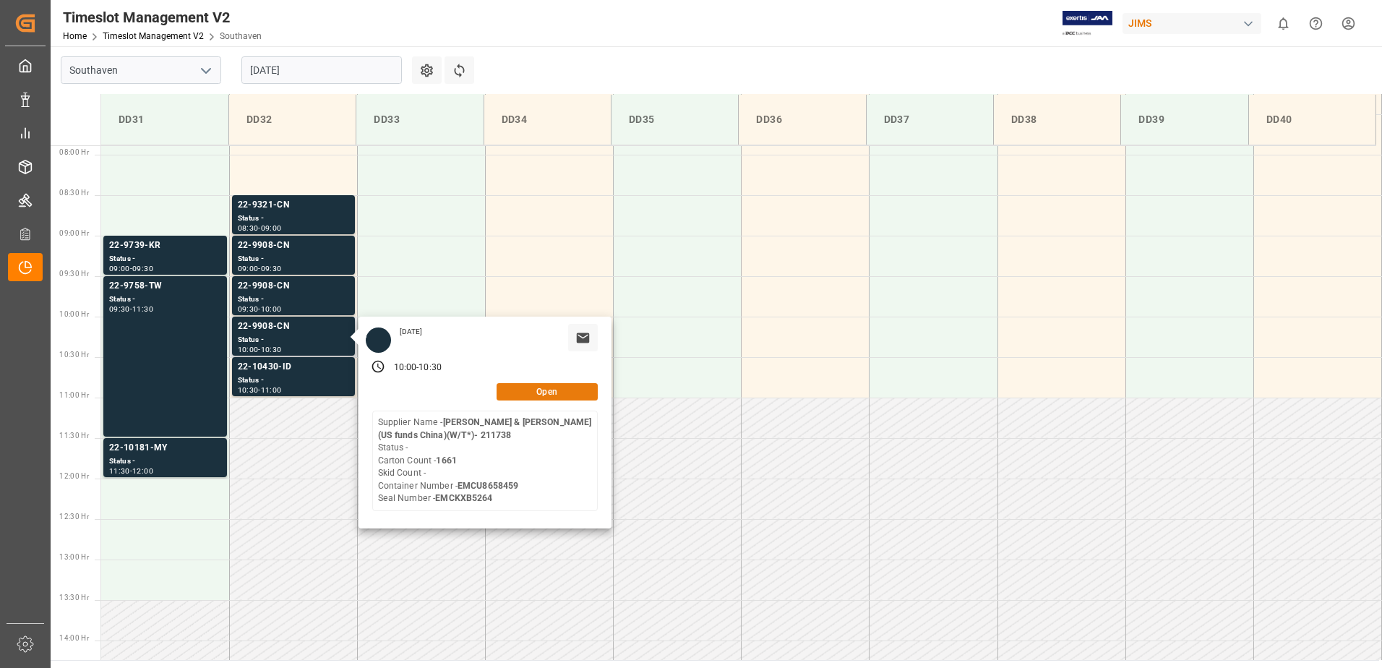
click at [530, 388] on button "Open" at bounding box center [546, 391] width 101 height 17
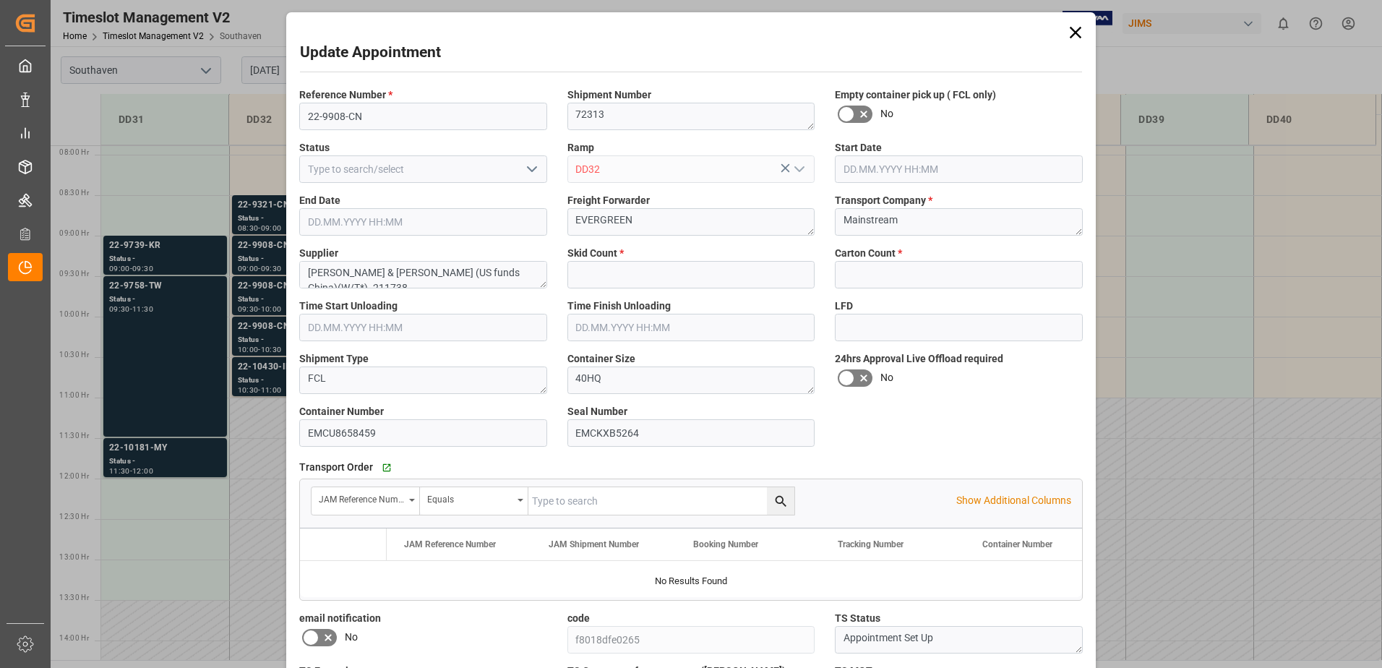
type input "0"
type input "1661"
type input "[DATE] 10:00"
type input "[DATE] 10:30"
type input "[DATE] 16:18"
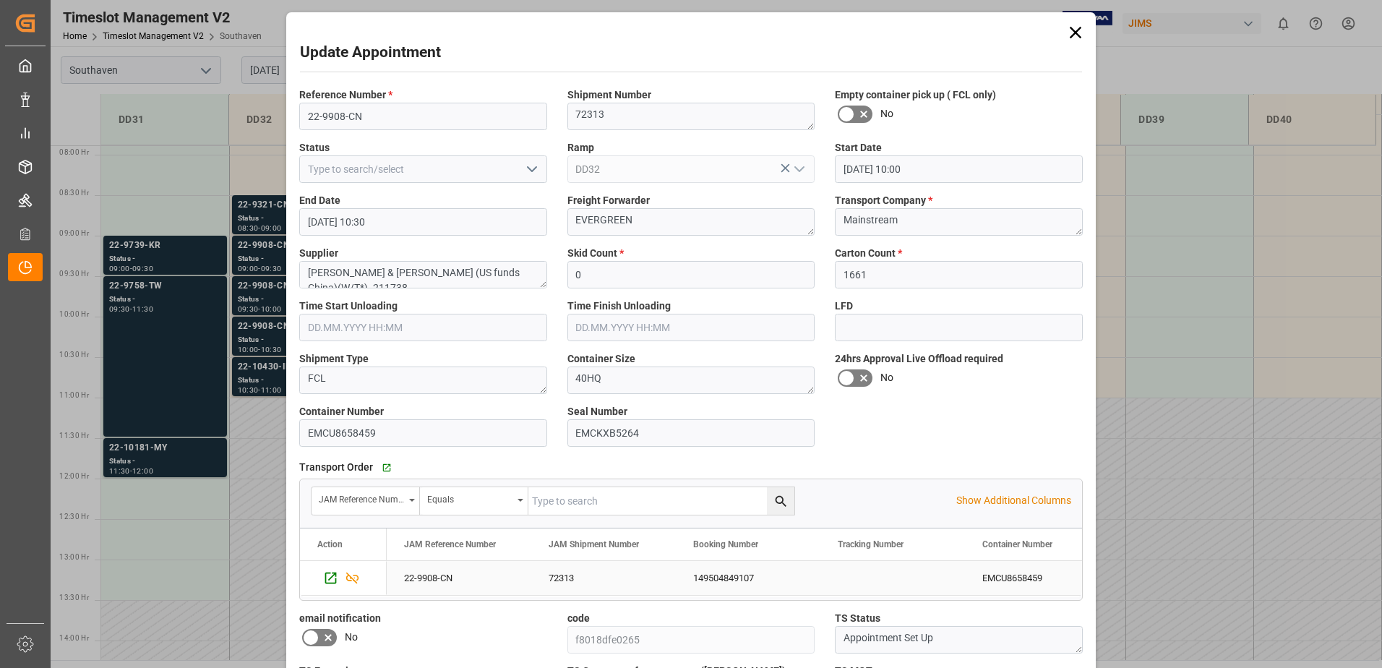
click at [433, 580] on div "22-9908-CN" at bounding box center [459, 578] width 145 height 34
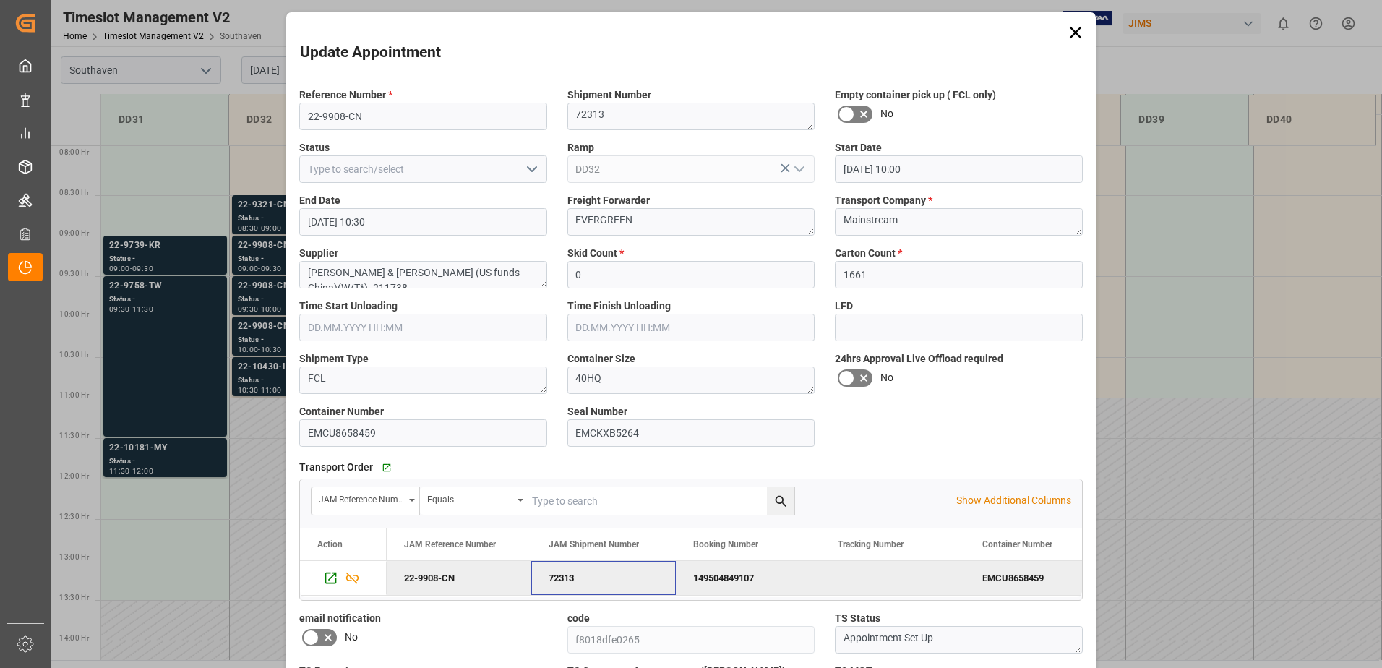
click at [572, 590] on div "72313" at bounding box center [603, 578] width 145 height 34
click at [264, 283] on div "Update Appointment Reference Number * 22-9908-CN Shipment Number 72313 Empty co…" at bounding box center [691, 334] width 1382 height 668
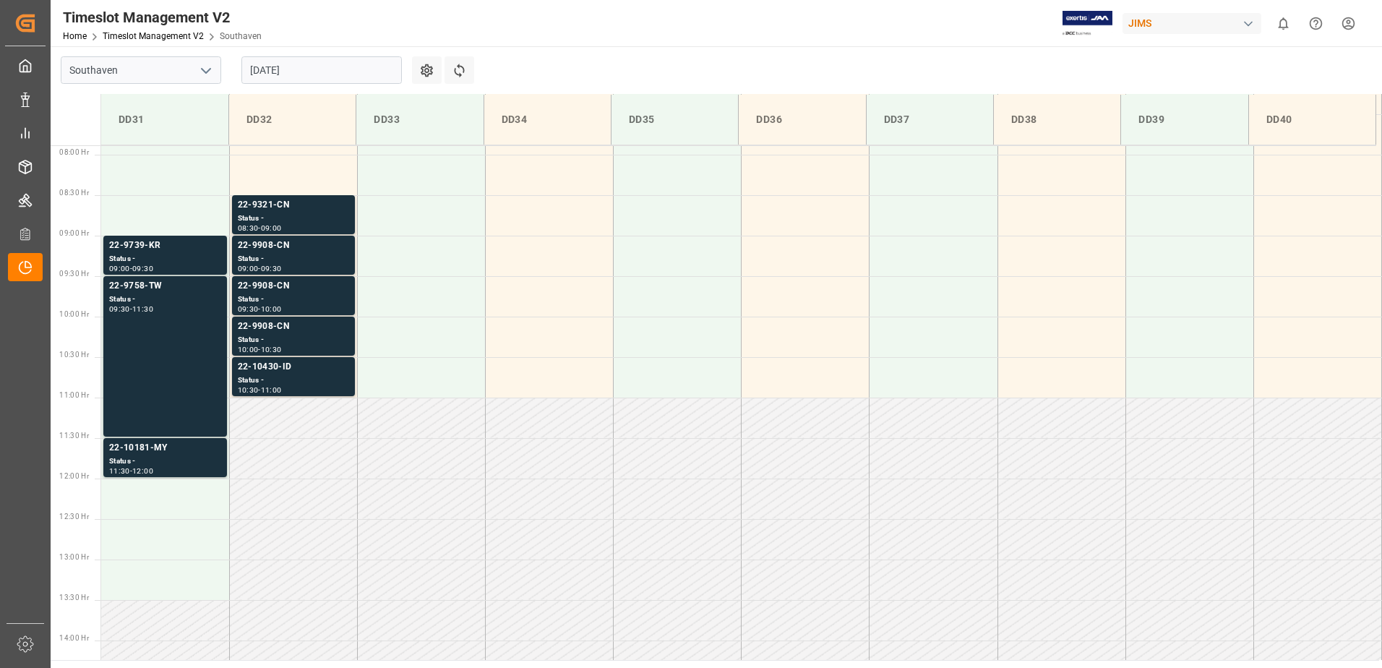
click at [267, 297] on div "Status -" at bounding box center [293, 299] width 111 height 12
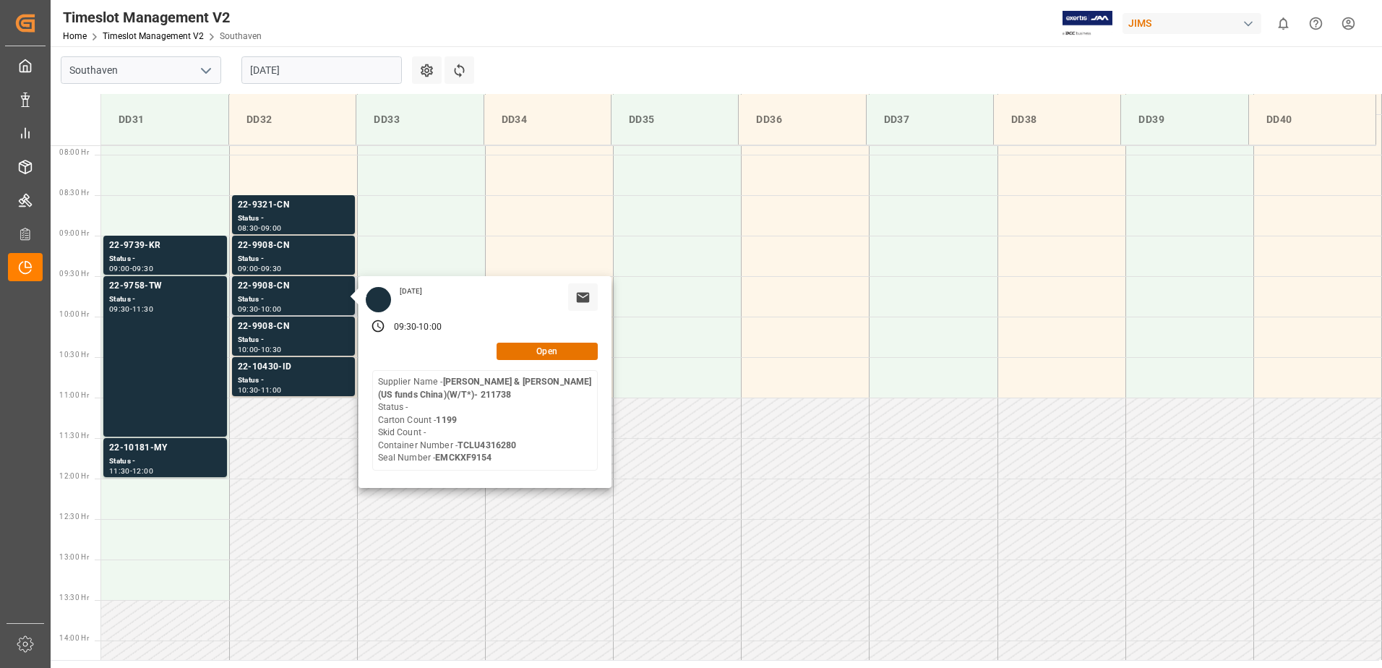
click at [518, 362] on div "[DATE] 09:30 - 10:00 Open Supplier Name - [PERSON_NAME][GEOGRAPHIC_DATA][PERSON…" at bounding box center [484, 382] width 253 height 212
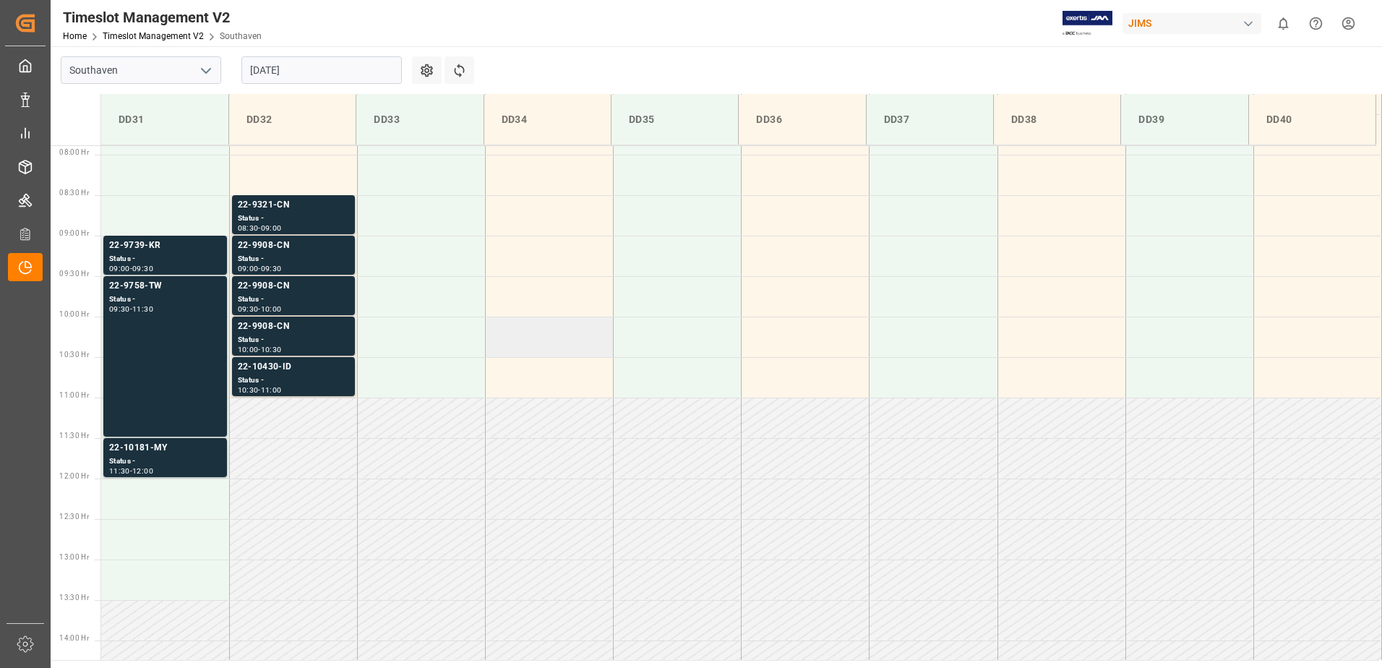
click at [530, 356] on td at bounding box center [549, 337] width 128 height 40
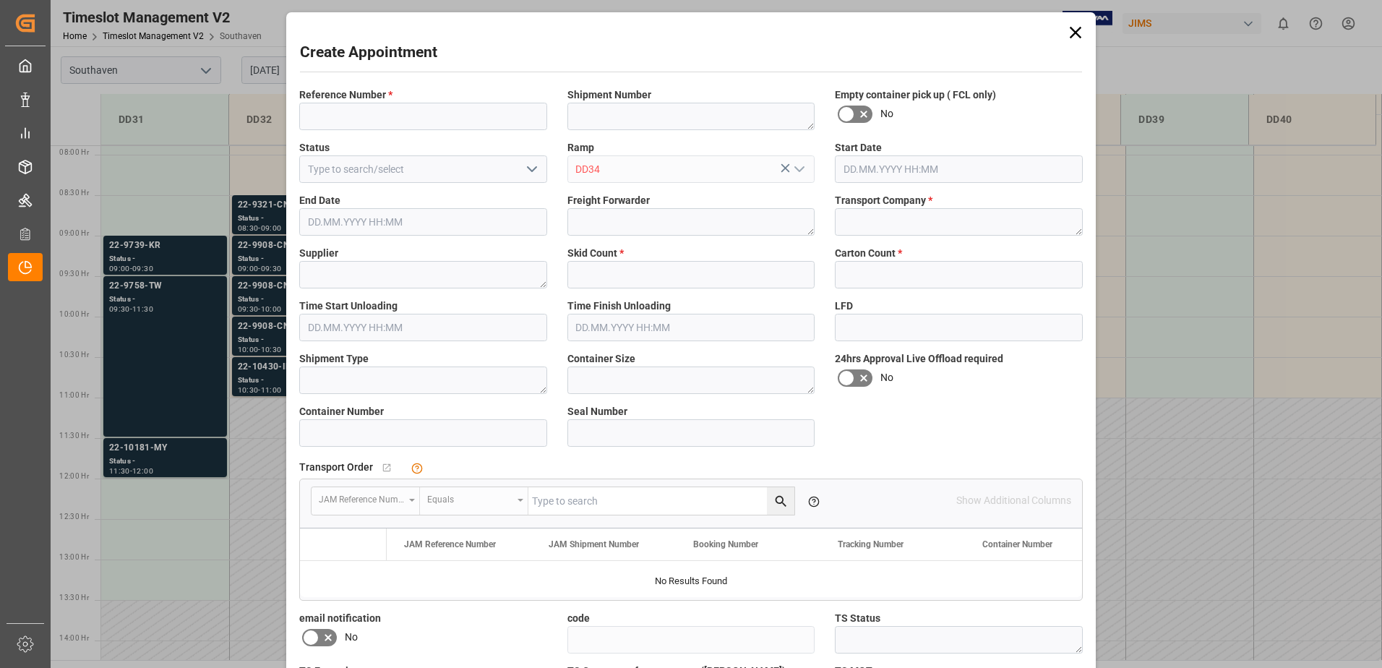
type input "[DATE] 10:00"
type input "[DATE] 10:30"
click at [302, 280] on div "Supplier" at bounding box center [423, 267] width 268 height 53
click at [1076, 35] on icon at bounding box center [1075, 33] width 12 height 12
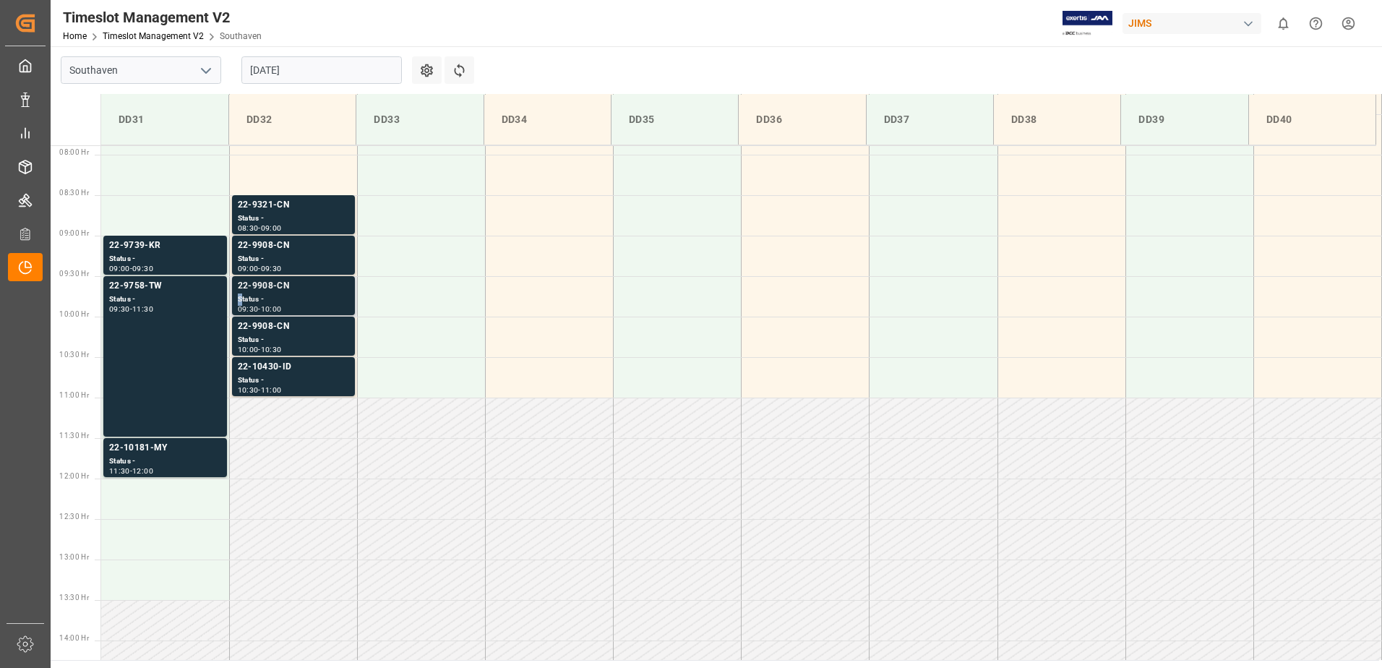
click at [248, 293] on div "Status -" at bounding box center [293, 299] width 111 height 12
click at [254, 293] on div "Status -" at bounding box center [293, 299] width 111 height 12
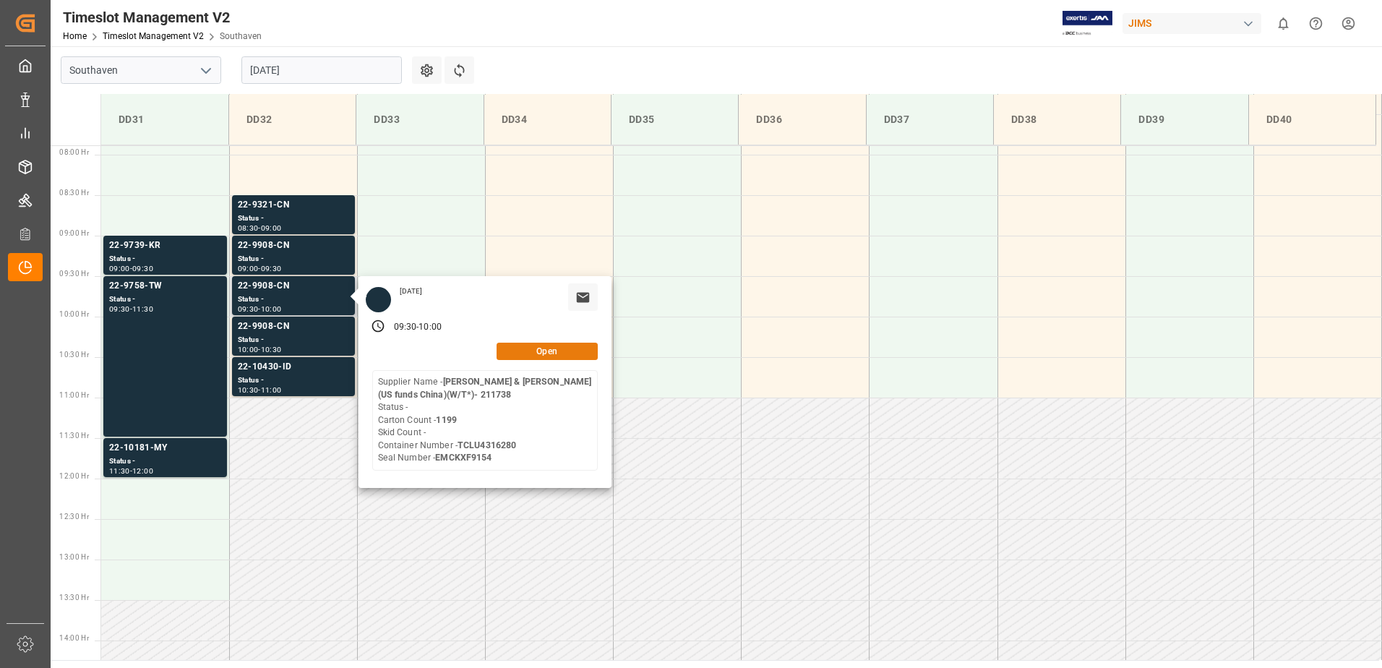
click at [556, 350] on button "Open" at bounding box center [546, 351] width 101 height 17
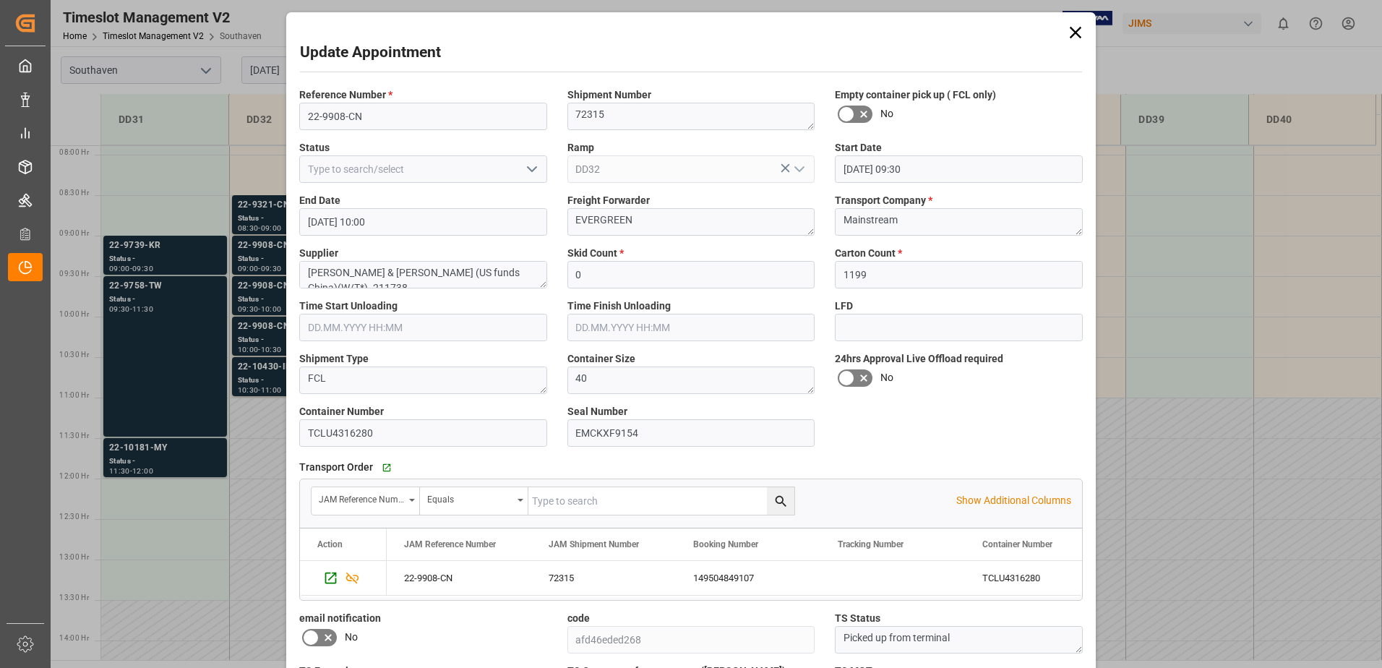
click at [245, 348] on div "Update Appointment Reference Number * 22-9908-CN Shipment Number 72315 Empty co…" at bounding box center [691, 334] width 1382 height 668
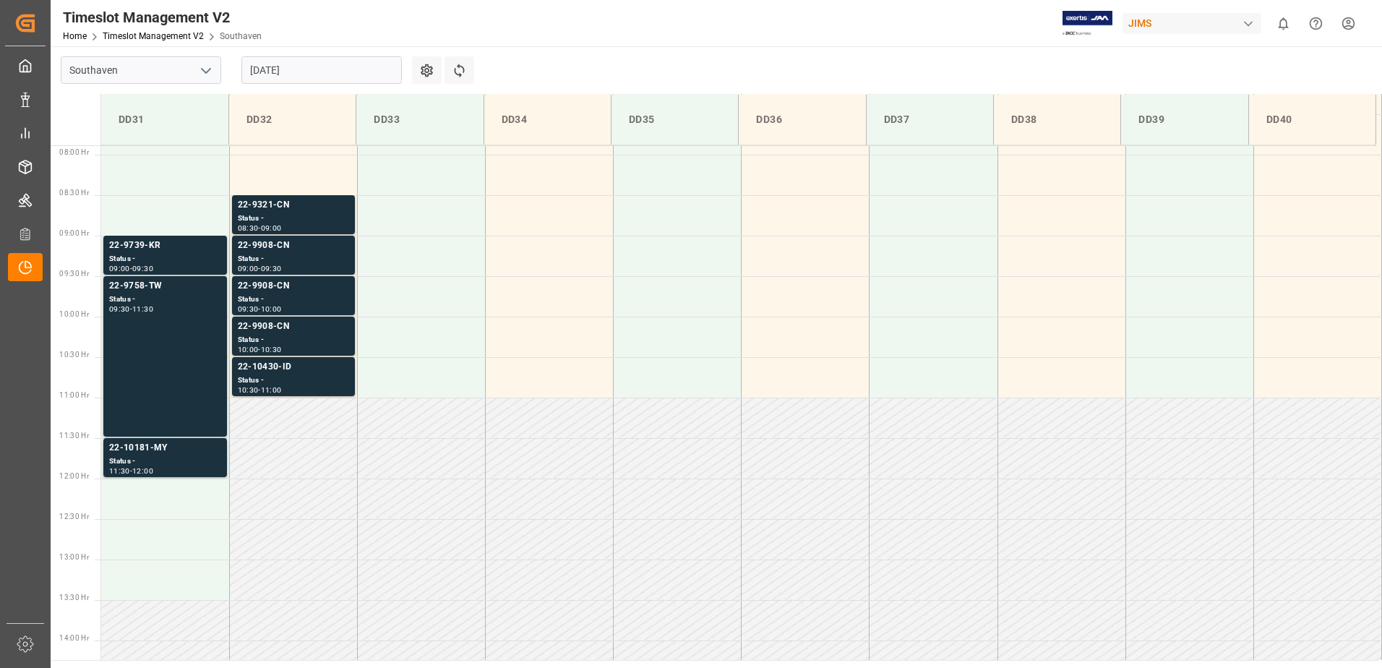
click at [250, 369] on div "22-10430-ID" at bounding box center [293, 367] width 111 height 14
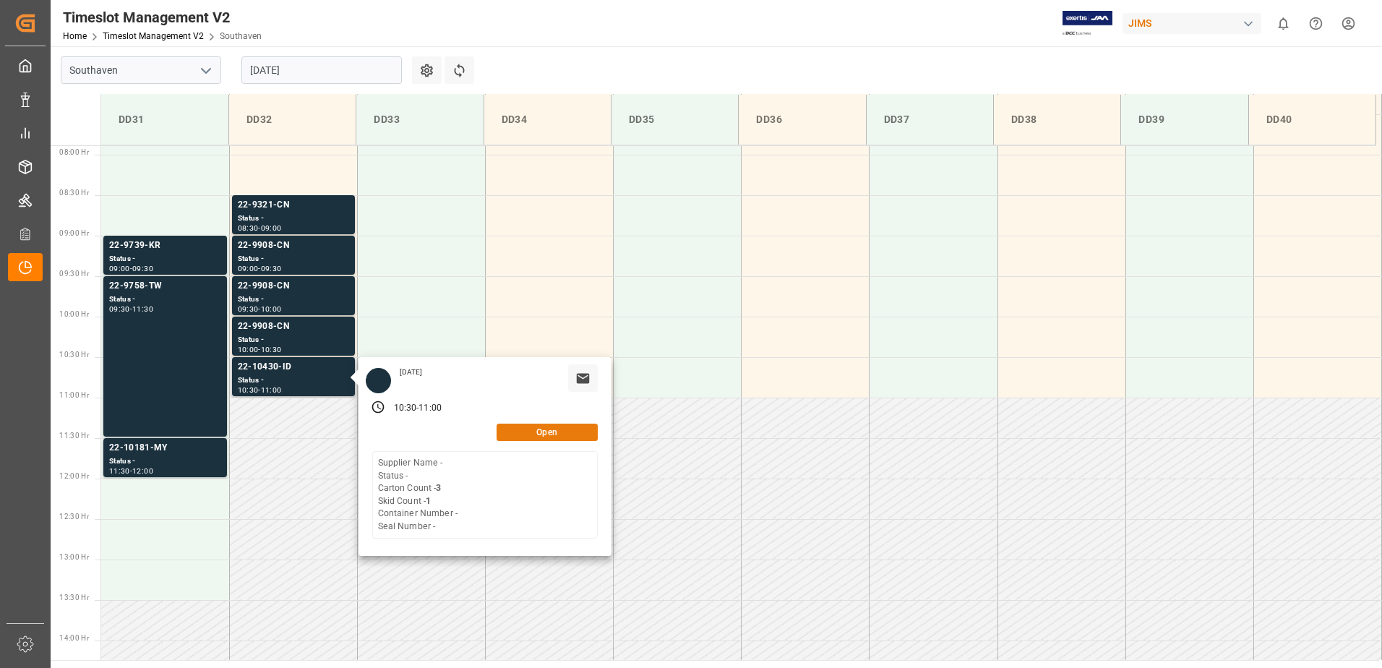
click at [538, 431] on button "Open" at bounding box center [546, 431] width 101 height 17
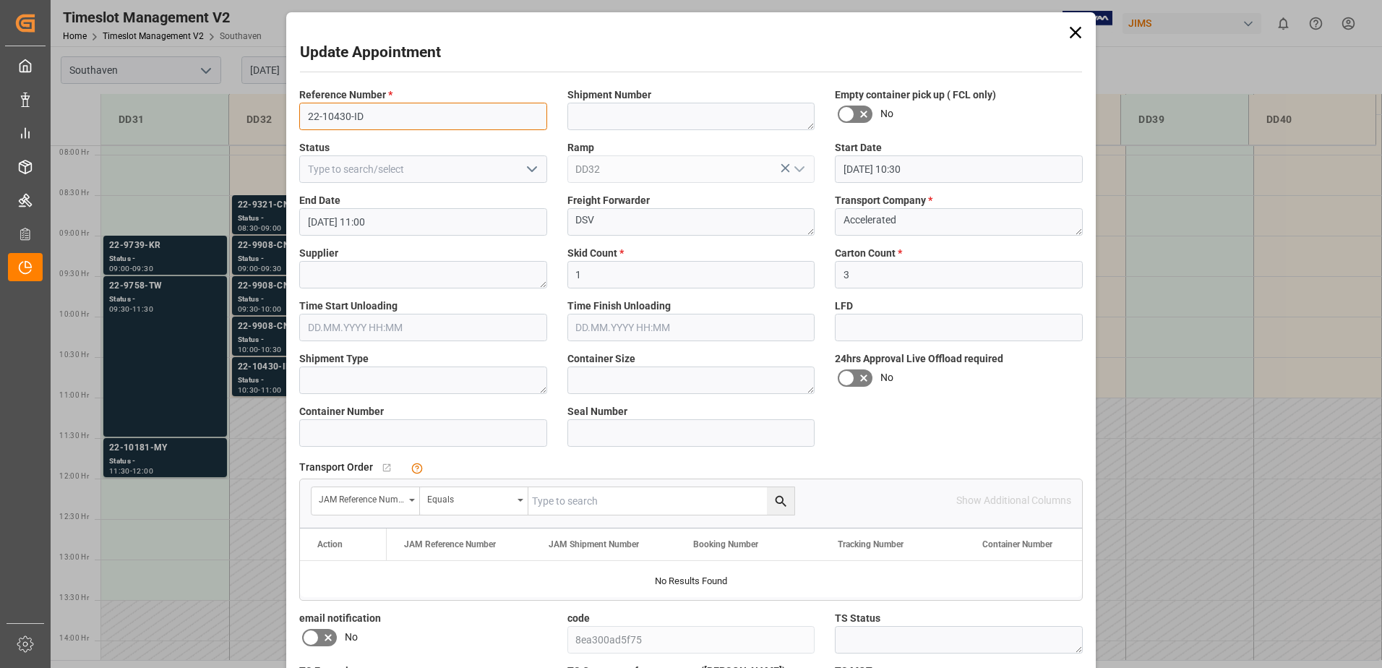
click at [362, 119] on input "22-10430-ID" at bounding box center [423, 116] width 248 height 27
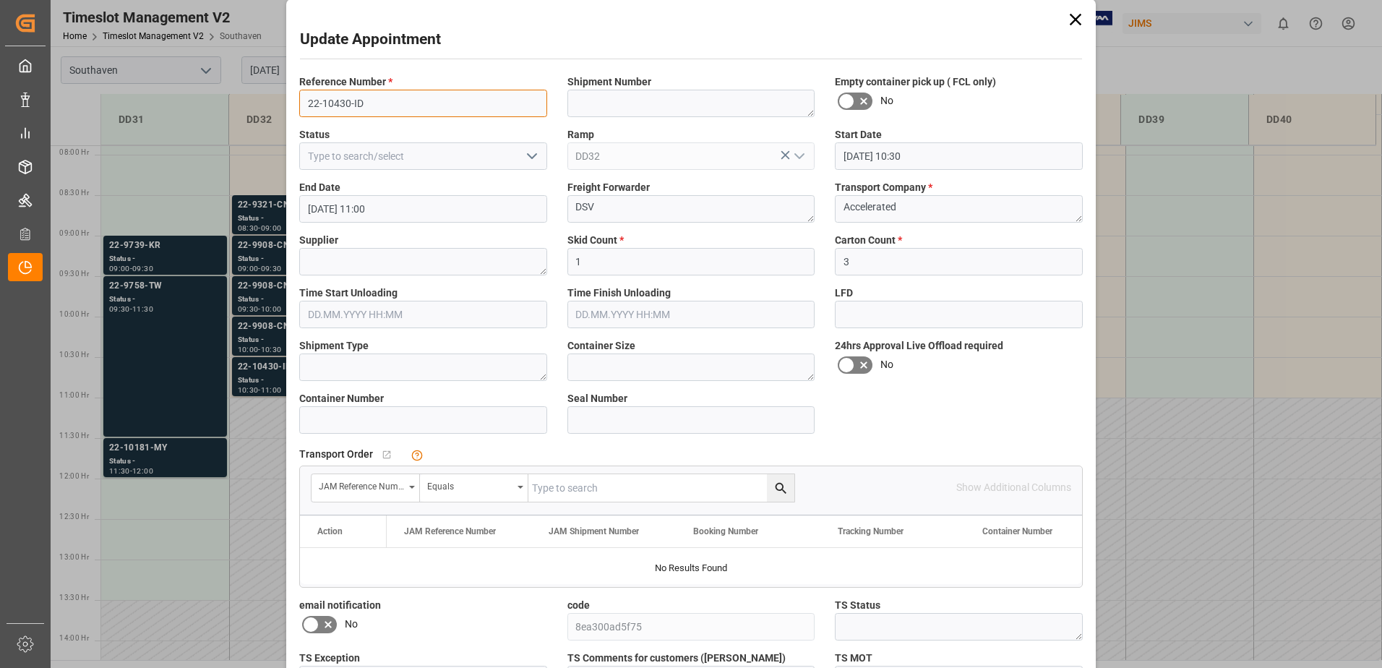
scroll to position [0, 0]
